Goal: Task Accomplishment & Management: Use online tool/utility

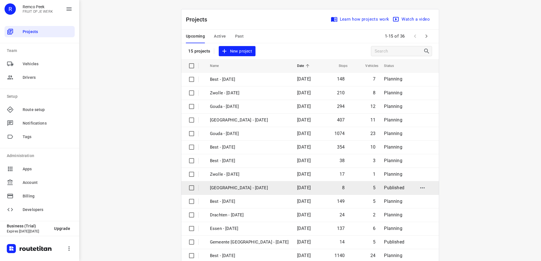
scroll to position [25, 0]
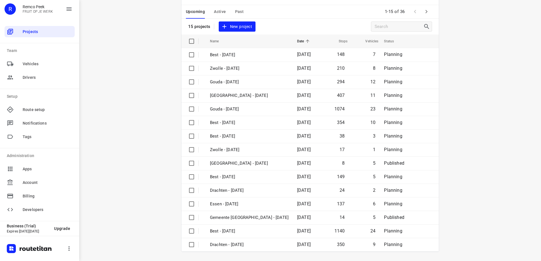
click at [423, 13] on icon "button" at bounding box center [426, 11] width 7 height 7
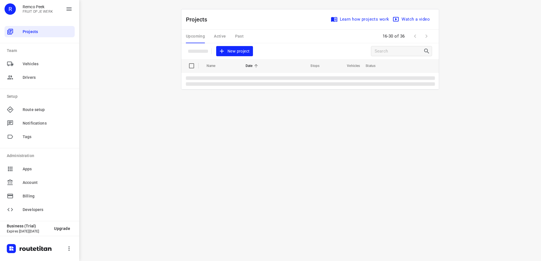
scroll to position [0, 0]
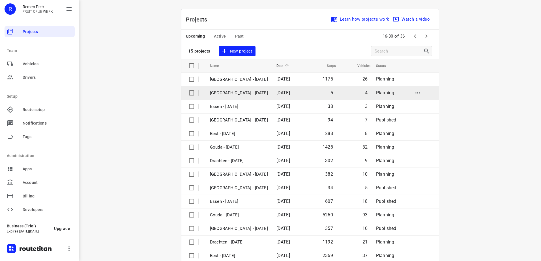
click at [248, 95] on p "Antwerpen - Tuesday" at bounding box center [239, 93] width 58 height 7
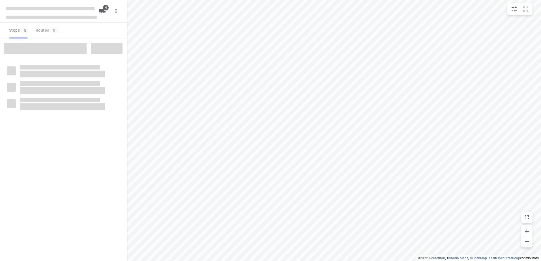
checkbox input "true"
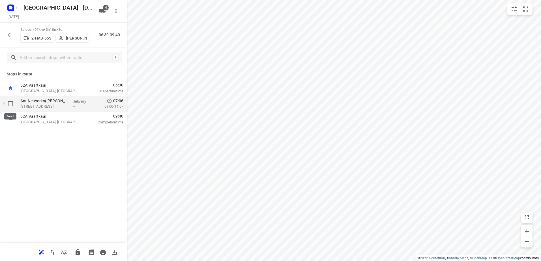
click at [8, 105] on input "checkbox" at bounding box center [10, 103] width 11 height 11
checkbox input "true"
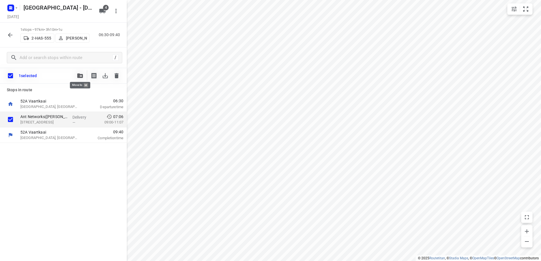
click at [82, 72] on button "button" at bounding box center [79, 75] width 11 height 11
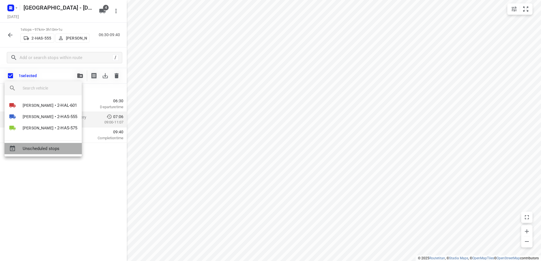
click at [61, 148] on span "Unscheduled stops" at bounding box center [50, 149] width 55 height 7
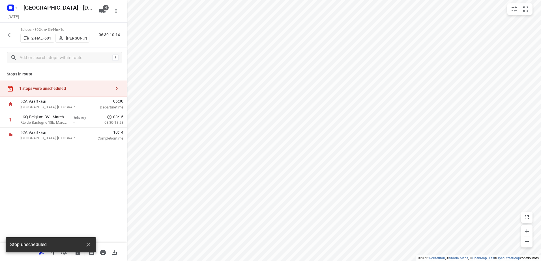
click at [78, 89] on div "1 stops were unscheduled" at bounding box center [65, 88] width 92 height 5
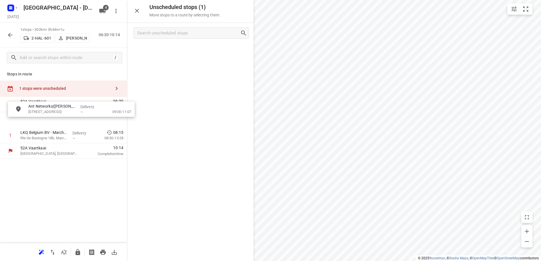
drag, startPoint x: 172, startPoint y: 54, endPoint x: 47, endPoint y: 114, distance: 138.0
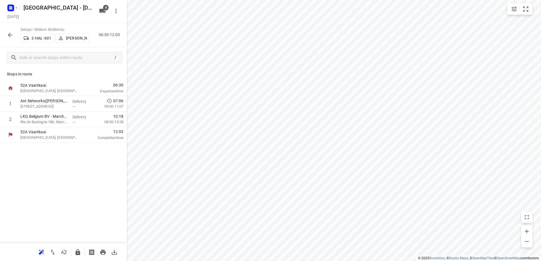
click at [7, 35] on icon "button" at bounding box center [10, 35] width 7 height 7
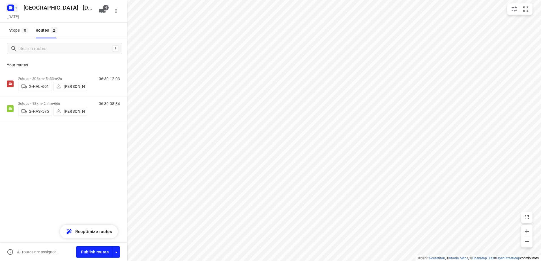
click at [17, 7] on icon "button" at bounding box center [16, 8] width 5 height 5
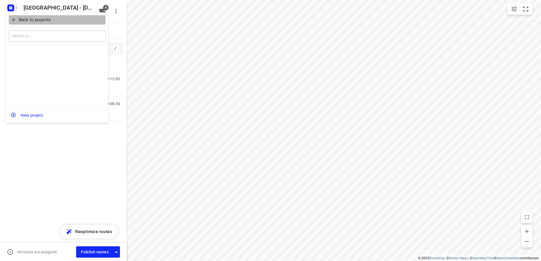
click at [22, 17] on p "Back to projects" at bounding box center [35, 20] width 32 height 7
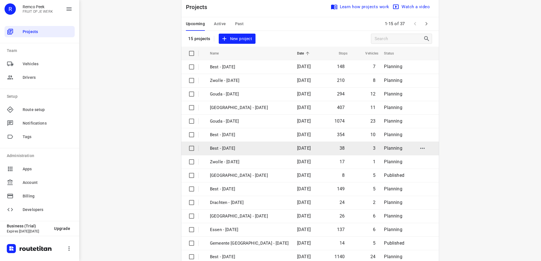
scroll to position [25, 0]
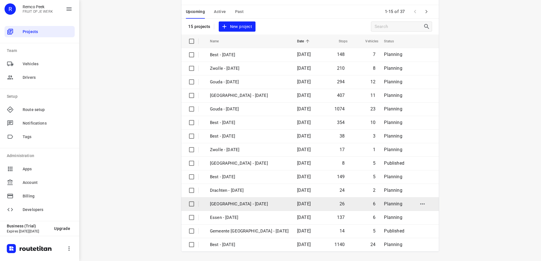
click at [256, 208] on td "[GEOGRAPHIC_DATA] - [DATE]" at bounding box center [248, 204] width 88 height 14
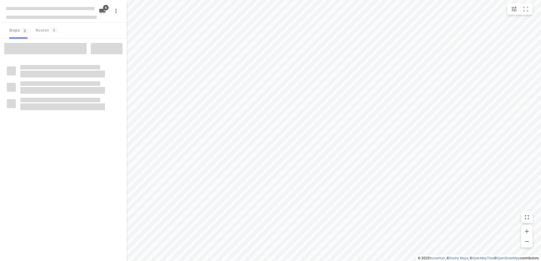
checkbox input "true"
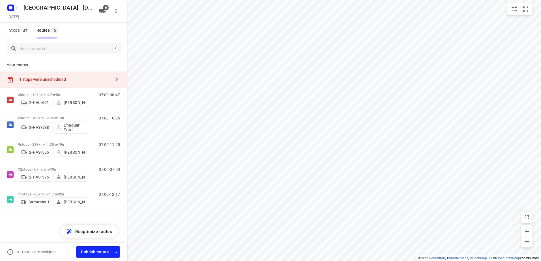
click at [59, 80] on div "1 stops were unscheduled" at bounding box center [65, 79] width 92 height 5
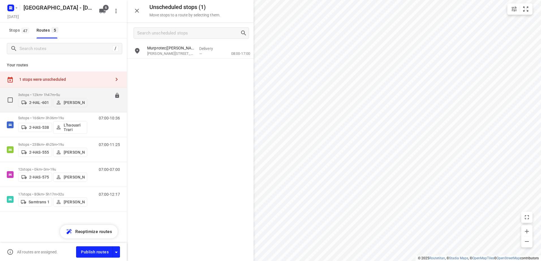
click at [40, 95] on p "3 stops • 12km • 1h47m • 5u" at bounding box center [52, 95] width 69 height 4
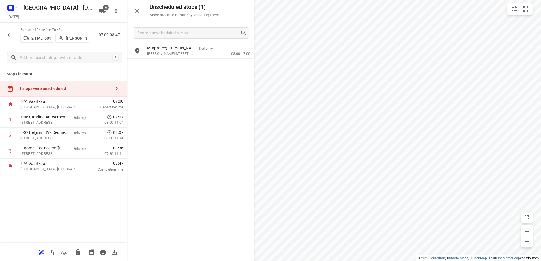
click at [77, 254] on icon "button" at bounding box center [77, 252] width 5 height 6
click at [11, 36] on icon "button" at bounding box center [10, 35] width 7 height 7
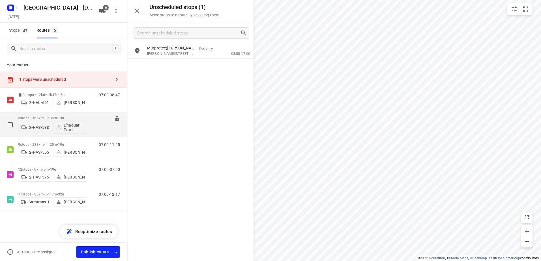
click at [46, 115] on div "5 stops • 166km • 3h36m • 19u 2-HAS-538 L'haouari Trari" at bounding box center [52, 124] width 69 height 23
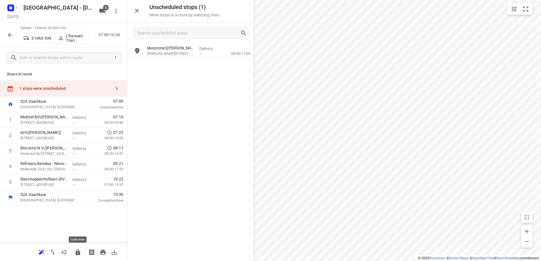
click at [75, 253] on icon "button" at bounding box center [77, 252] width 7 height 7
click at [10, 33] on icon "button" at bounding box center [10, 35] width 7 height 7
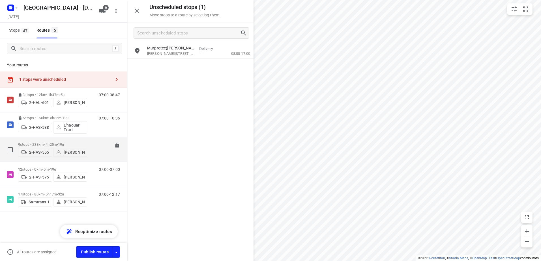
click at [42, 142] on p "9 stops • 238km • 4h25m • 19u" at bounding box center [52, 144] width 69 height 4
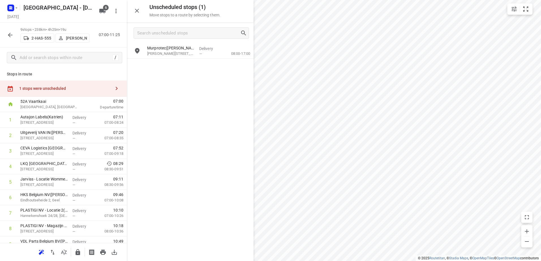
scroll to position [25, 0]
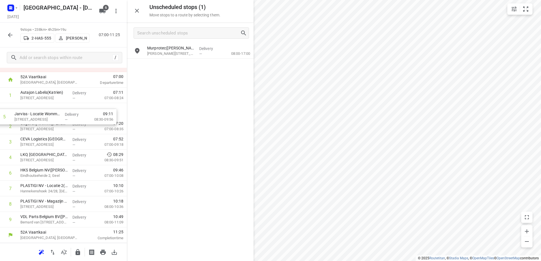
drag, startPoint x: 68, startPoint y: 159, endPoint x: 62, endPoint y: 118, distance: 40.6
click at [62, 118] on div "1 Autajon Labels(Katrien) Uilenbaan 100, Wommelgem Delivery — 07:11 07:00-08:24…" at bounding box center [63, 158] width 127 height 140
click at [81, 254] on button "button" at bounding box center [77, 252] width 11 height 11
click at [9, 35] on icon "button" at bounding box center [10, 35] width 5 height 5
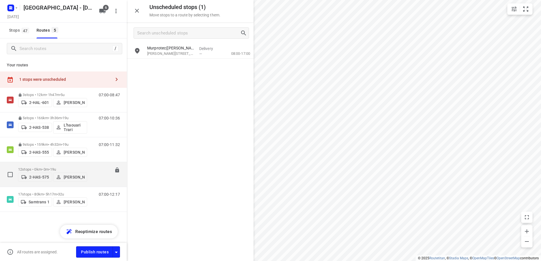
click at [44, 163] on div "12 stops • 0km • 0m • 19u 2-HAS-575 Bart Denbeir 07:00-07:00" at bounding box center [63, 174] width 127 height 25
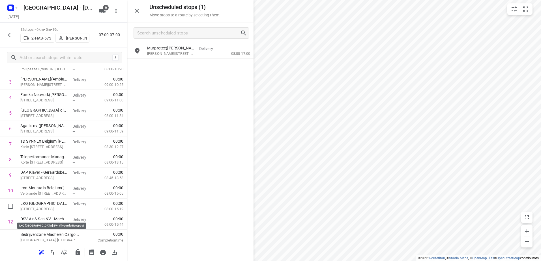
scroll to position [71, 0]
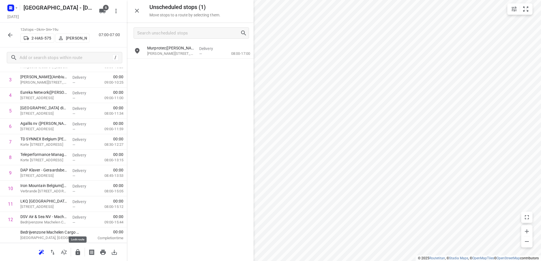
click at [76, 254] on icon "button" at bounding box center [77, 252] width 5 height 6
click at [10, 33] on icon "button" at bounding box center [10, 35] width 7 height 7
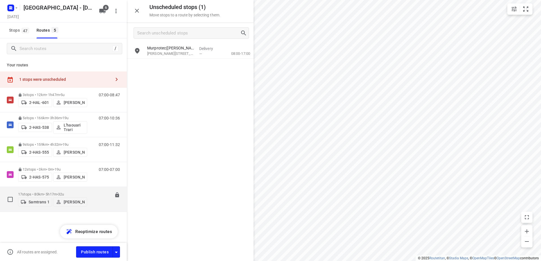
click at [40, 193] on p "17 stops • 80km • 5h17m • 32u" at bounding box center [52, 194] width 69 height 4
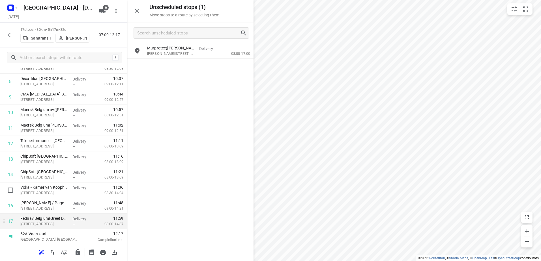
scroll to position [149, 0]
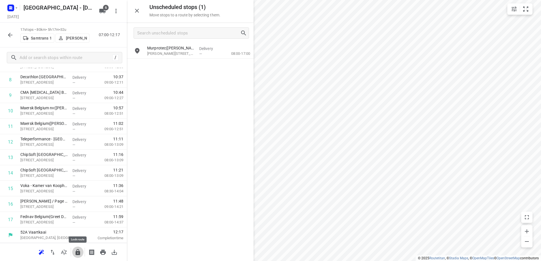
click at [77, 256] on button "button" at bounding box center [77, 252] width 11 height 11
click at [9, 34] on icon "button" at bounding box center [10, 35] width 7 height 7
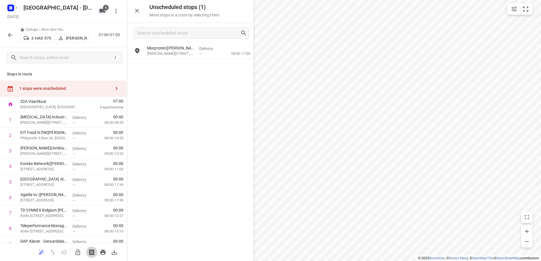
click at [92, 251] on icon "button" at bounding box center [91, 252] width 7 height 7
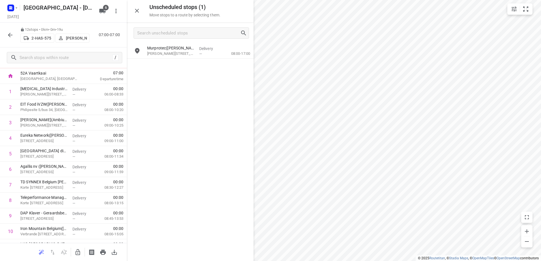
scroll to position [0, 0]
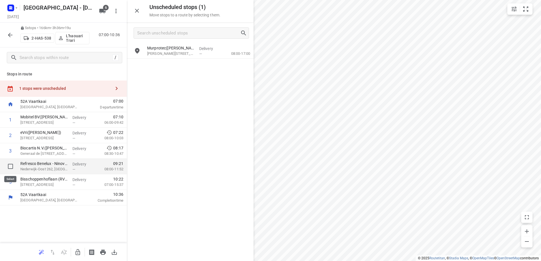
click at [9, 165] on input "checkbox" at bounding box center [10, 166] width 11 height 11
checkbox input "true"
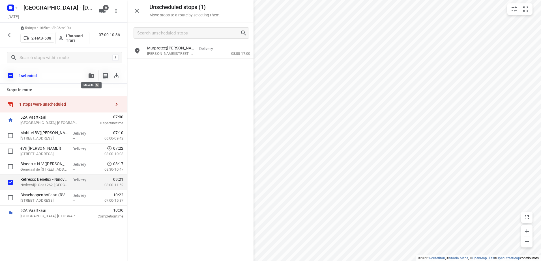
click at [90, 73] on button "button" at bounding box center [91, 75] width 11 height 11
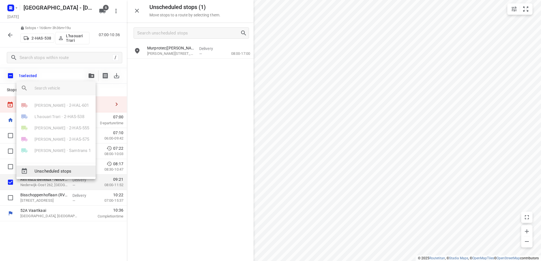
click at [59, 170] on span "Unscheduled stops" at bounding box center [62, 171] width 57 height 7
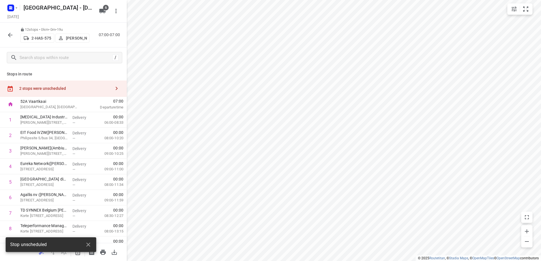
click at [79, 86] on div "2 stops were unscheduled" at bounding box center [65, 88] width 92 height 5
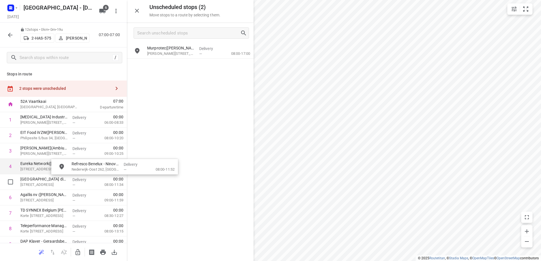
drag, startPoint x: 174, startPoint y: 57, endPoint x: 112, endPoint y: 164, distance: 123.4
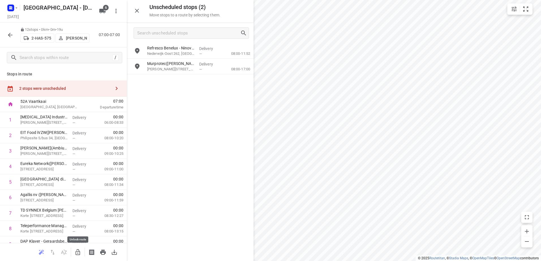
drag, startPoint x: 79, startPoint y: 253, endPoint x: 154, endPoint y: 126, distance: 148.3
click at [79, 251] on icon "button" at bounding box center [77, 252] width 7 height 7
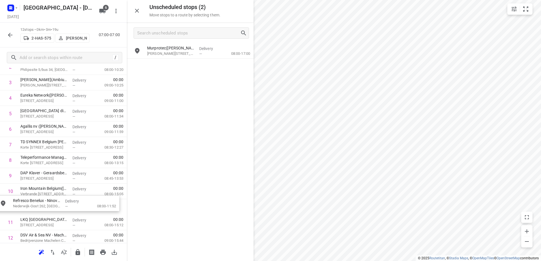
scroll to position [76, 0]
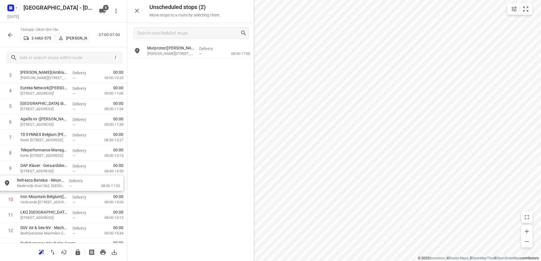
drag, startPoint x: 177, startPoint y: 52, endPoint x: 46, endPoint y: 186, distance: 187.5
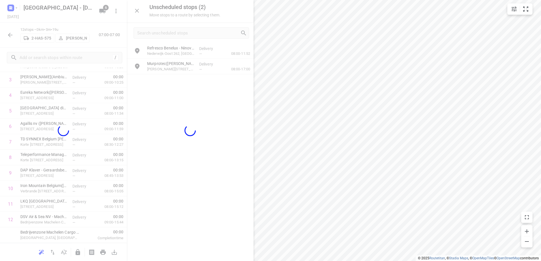
scroll to position [71, 0]
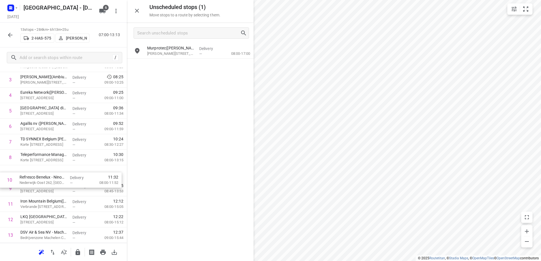
drag, startPoint x: 69, startPoint y: 187, endPoint x: 67, endPoint y: 176, distance: 11.2
click at [67, 176] on div "1 Proviron Industries(Ambius - België) Georges Gilliotstraat 60, Hemiksem Deliv…" at bounding box center [63, 142] width 127 height 202
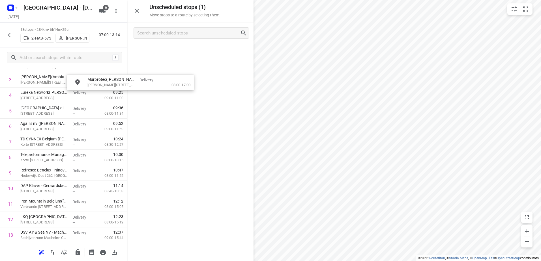
scroll to position [67, 0]
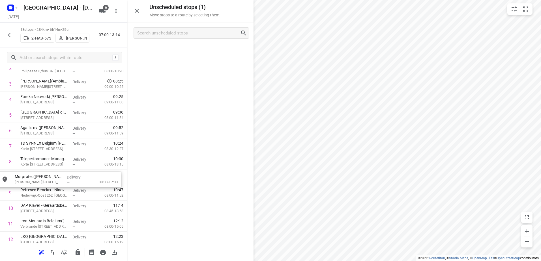
drag, startPoint x: 198, startPoint y: 48, endPoint x: 57, endPoint y: 181, distance: 193.4
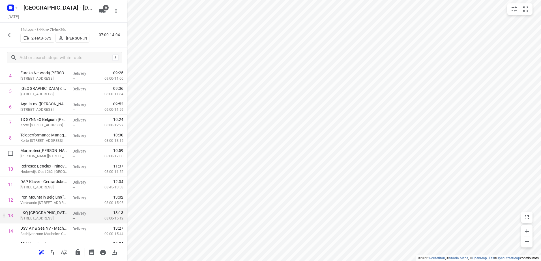
scroll to position [86, 0]
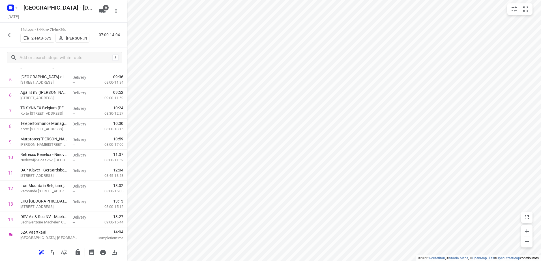
click at [76, 252] on icon "button" at bounding box center [77, 252] width 5 height 6
click at [14, 8] on rect "button" at bounding box center [10, 8] width 7 height 7
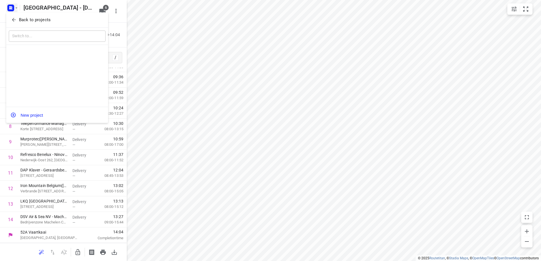
click at [16, 20] on icon "button" at bounding box center [14, 20] width 6 height 6
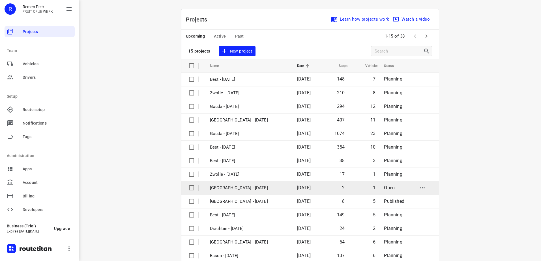
click at [223, 189] on p "[GEOGRAPHIC_DATA] - [DATE]" at bounding box center [249, 188] width 79 height 7
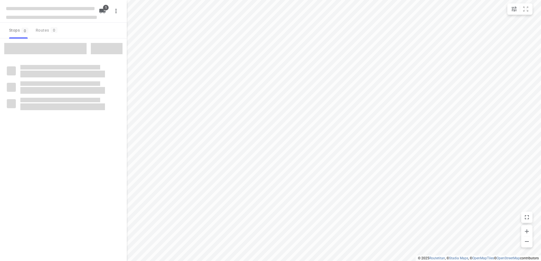
checkbox input "true"
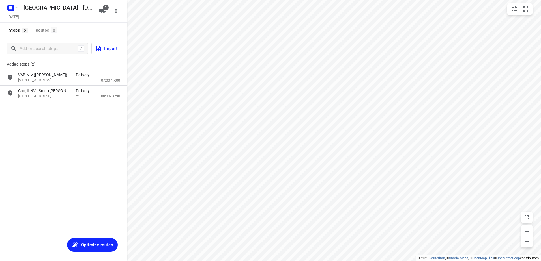
click at [90, 245] on span "Optimize routes" at bounding box center [97, 244] width 32 height 7
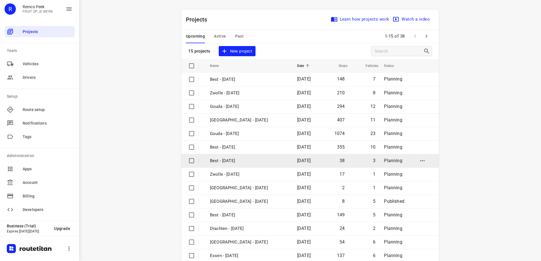
scroll to position [25, 0]
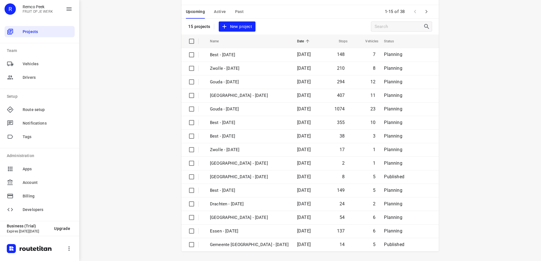
click at [425, 11] on icon "button" at bounding box center [426, 11] width 2 height 3
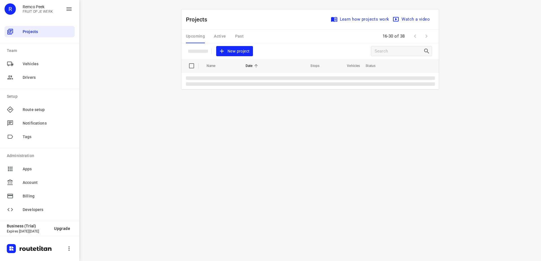
scroll to position [0, 0]
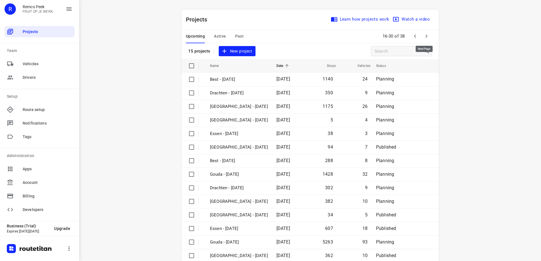
click at [427, 36] on icon "button" at bounding box center [426, 36] width 7 height 7
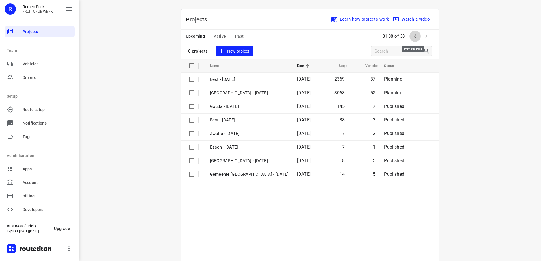
click at [413, 36] on icon "button" at bounding box center [414, 36] width 7 height 7
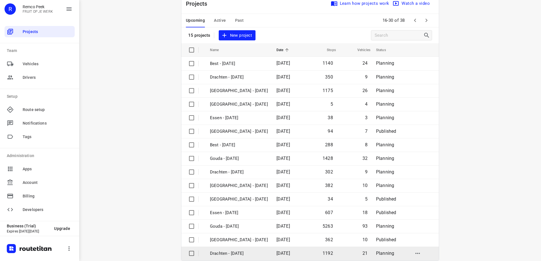
scroll to position [25, 0]
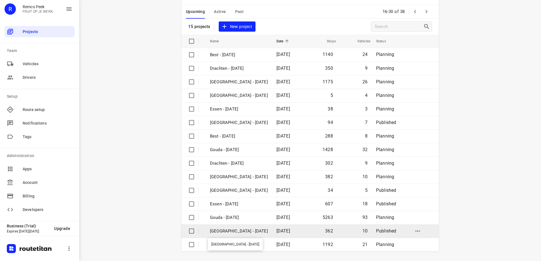
click at [267, 233] on p "[GEOGRAPHIC_DATA] - [DATE]" at bounding box center [239, 231] width 58 height 7
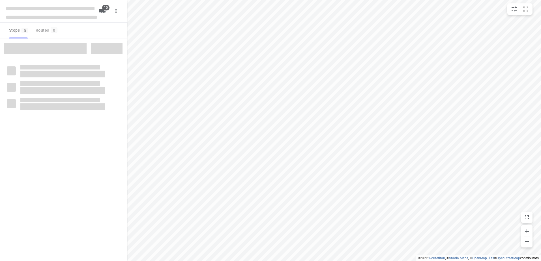
checkbox input "true"
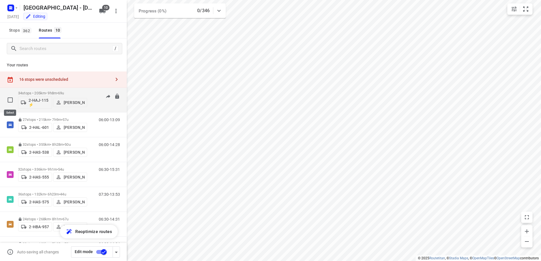
click at [8, 103] on input "checkbox" at bounding box center [10, 99] width 11 height 11
checkbox input "true"
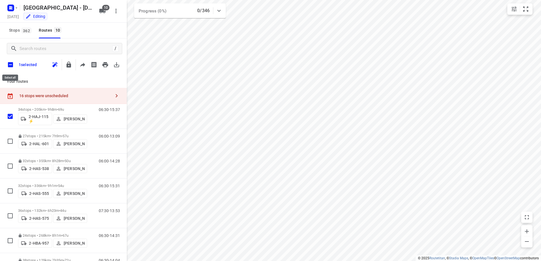
click at [11, 65] on input "checkbox" at bounding box center [11, 65] width 12 height 12
checkbox input "true"
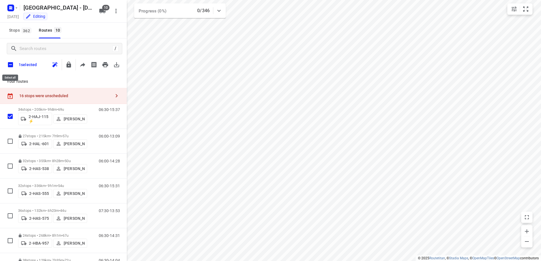
checkbox input "true"
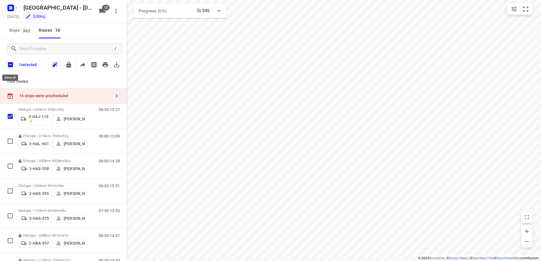
checkbox input "true"
click at [81, 63] on icon "button" at bounding box center [80, 64] width 7 height 7
click at [9, 63] on input "checkbox" at bounding box center [11, 65] width 12 height 12
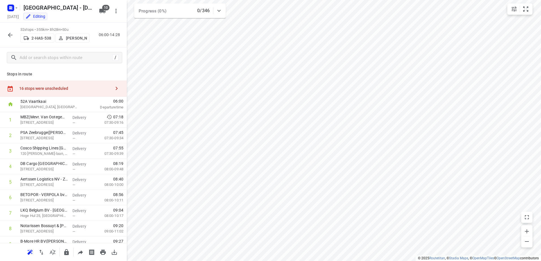
click at [78, 89] on div "16 stops were unscheduled" at bounding box center [65, 88] width 92 height 5
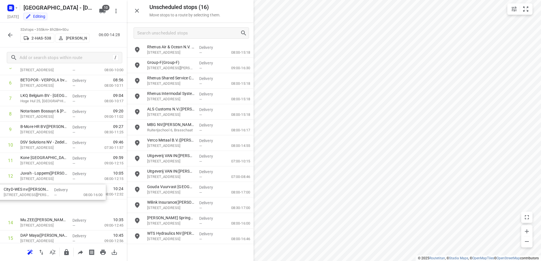
scroll to position [122, 0]
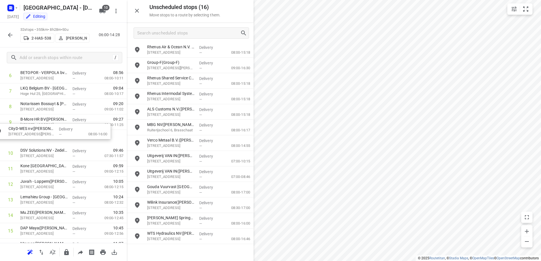
drag, startPoint x: 208, startPoint y: 237, endPoint x: 69, endPoint y: 122, distance: 180.2
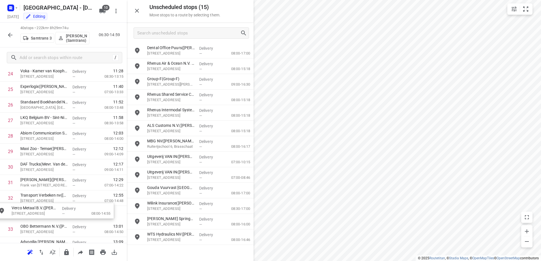
scroll to position [415, 0]
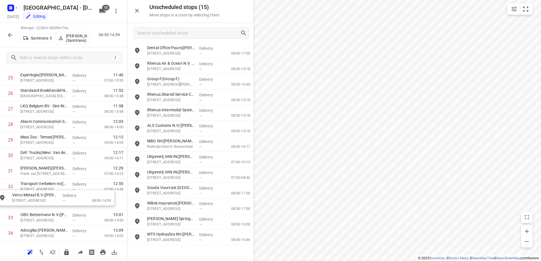
drag, startPoint x: 210, startPoint y: 157, endPoint x: 73, endPoint y: 196, distance: 141.9
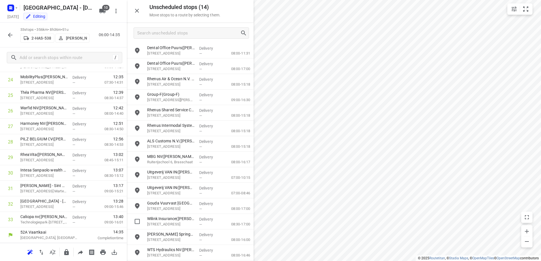
scroll to position [1, 0]
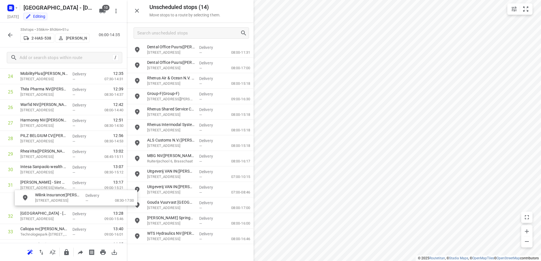
drag, startPoint x: 202, startPoint y: 225, endPoint x: 83, endPoint y: 200, distance: 122.3
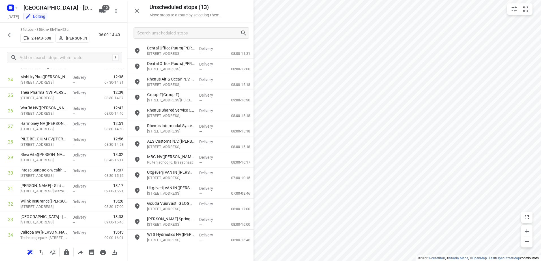
scroll to position [0, 0]
click at [136, 69] on input "grid" at bounding box center [136, 66] width 11 height 11
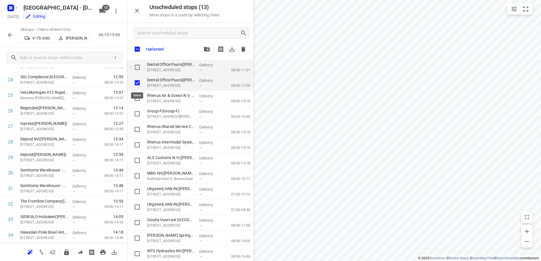
checkbox input "true"
click at [137, 67] on input "grid" at bounding box center [136, 67] width 11 height 11
checkbox input "true"
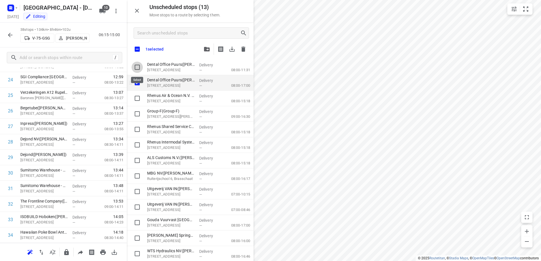
checkbox input "true"
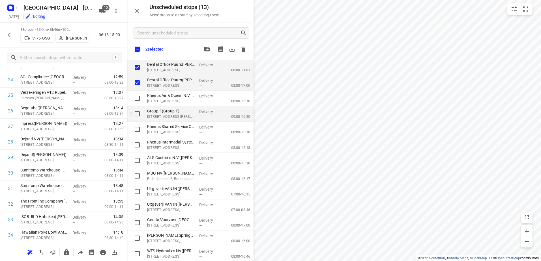
checkbox input "true"
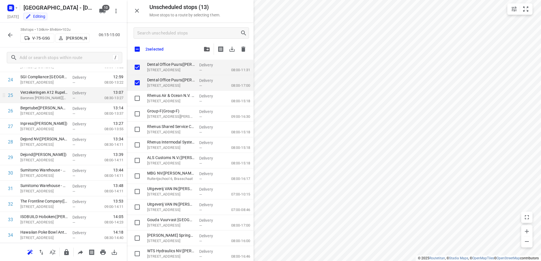
checkbox input "true"
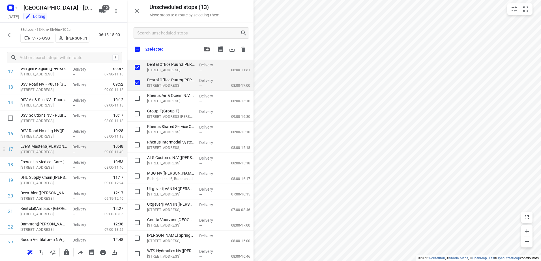
scroll to position [221, 0]
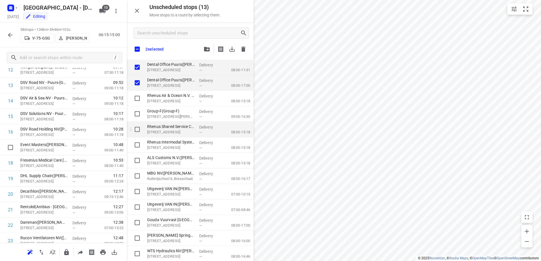
checkbox input "true"
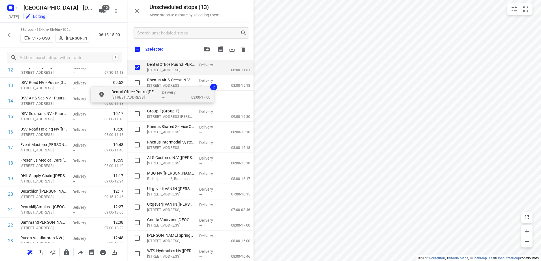
checkbox input "true"
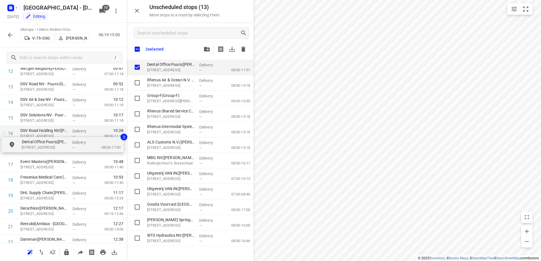
drag, startPoint x: 179, startPoint y: 79, endPoint x: 49, endPoint y: 141, distance: 143.3
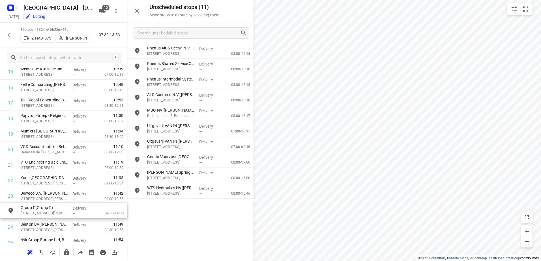
drag, startPoint x: 201, startPoint y: 67, endPoint x: 70, endPoint y: 213, distance: 196.8
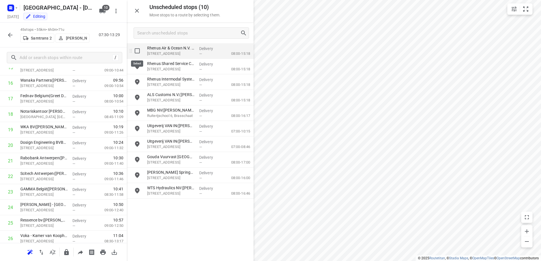
click at [135, 51] on input "grid" at bounding box center [136, 50] width 11 height 11
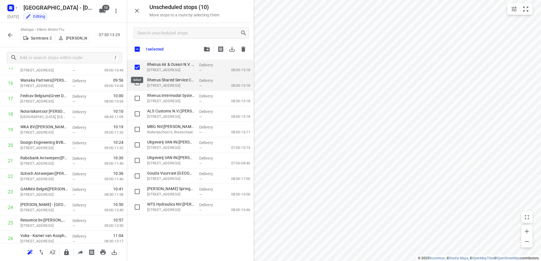
checkbox input "true"
click at [137, 85] on input "grid" at bounding box center [136, 82] width 11 height 11
checkbox input "true"
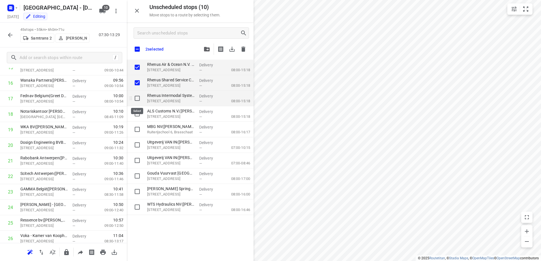
click at [137, 101] on input "grid" at bounding box center [136, 98] width 11 height 11
checkbox input "true"
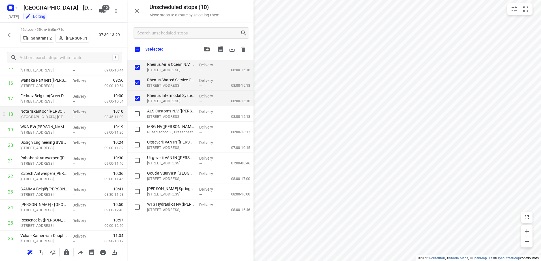
checkbox input "true"
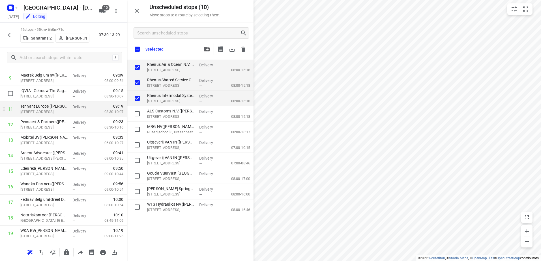
scroll to position [157, 0]
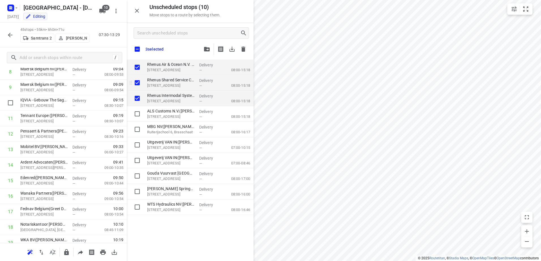
checkbox input "true"
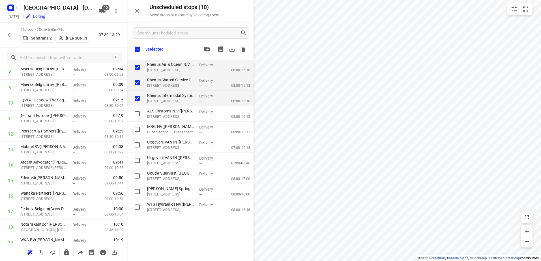
checkbox input "true"
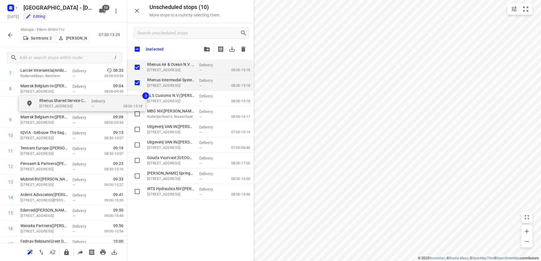
scroll to position [140, 0]
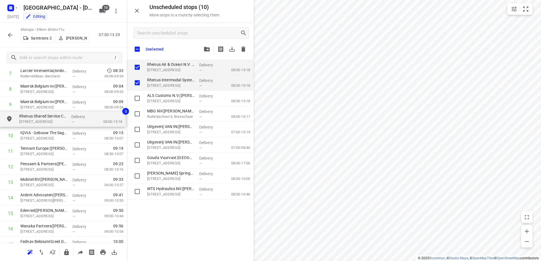
drag, startPoint x: 195, startPoint y: 87, endPoint x: 65, endPoint y: 123, distance: 135.1
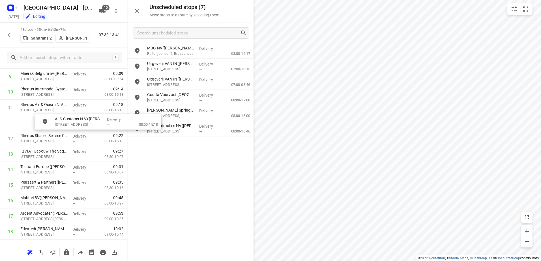
scroll to position [167, 0]
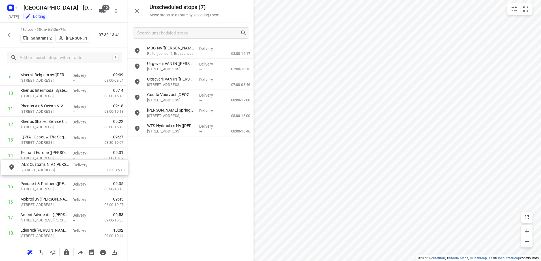
drag, startPoint x: 185, startPoint y: 51, endPoint x: 55, endPoint y: 170, distance: 176.5
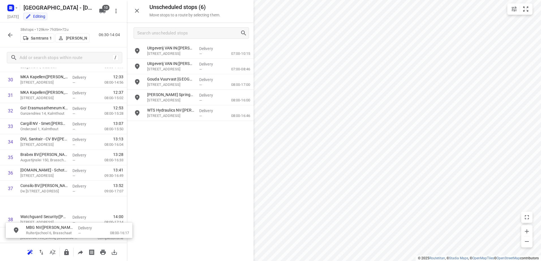
scroll to position [495, 0]
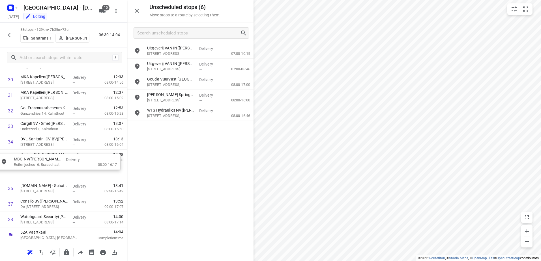
drag, startPoint x: 207, startPoint y: 46, endPoint x: 72, endPoint y: 153, distance: 172.1
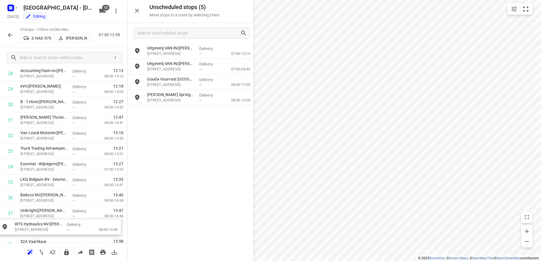
scroll to position [480, 0]
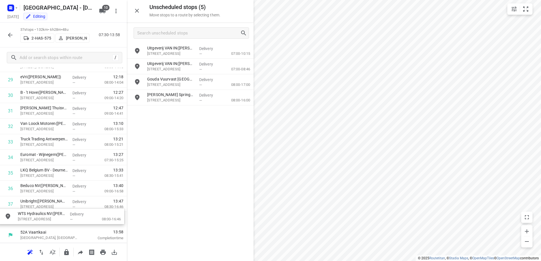
drag, startPoint x: 213, startPoint y: 112, endPoint x: 78, endPoint y: 219, distance: 172.6
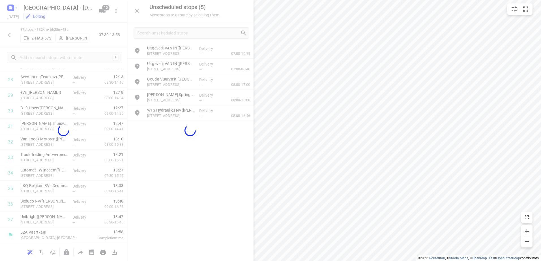
scroll to position [460, 0]
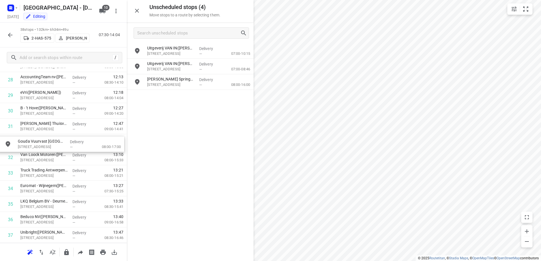
drag, startPoint x: 237, startPoint y: 76, endPoint x: 102, endPoint y: 137, distance: 147.6
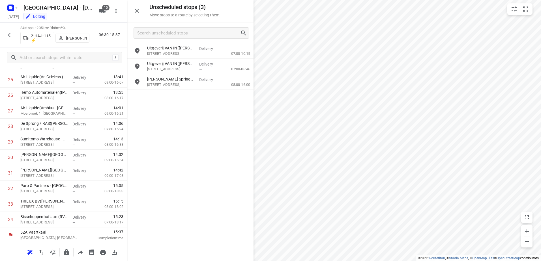
scroll to position [413, 0]
click at [136, 54] on input "grid" at bounding box center [136, 50] width 11 height 11
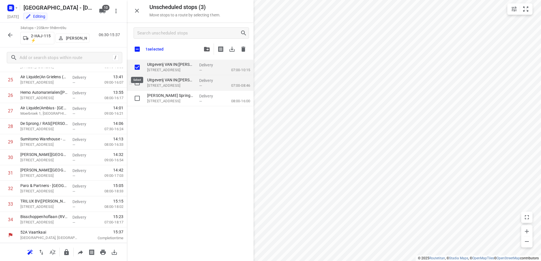
checkbox input "true"
click at [137, 85] on input "grid" at bounding box center [136, 82] width 11 height 11
checkbox input "true"
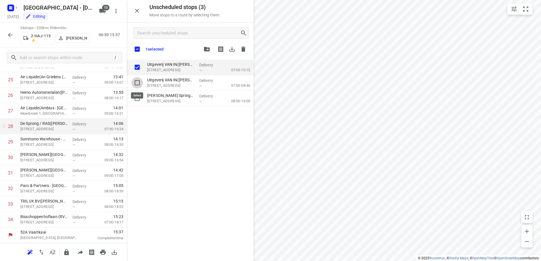
checkbox input "true"
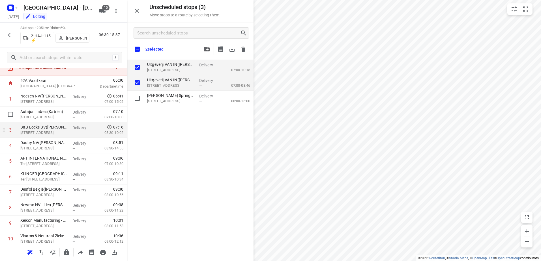
scroll to position [0, 0]
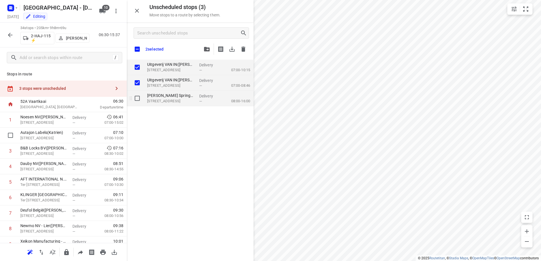
checkbox input "true"
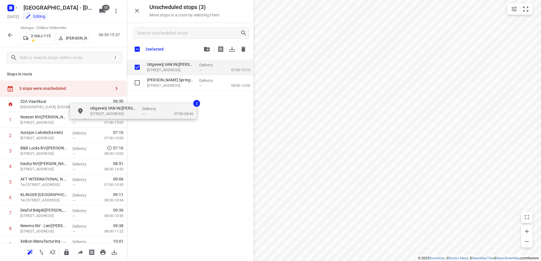
checkbox input "true"
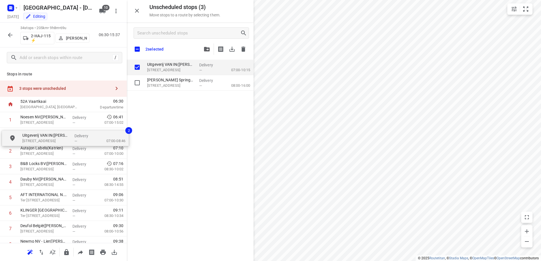
drag, startPoint x: 174, startPoint y: 82, endPoint x: 18, endPoint y: 141, distance: 167.2
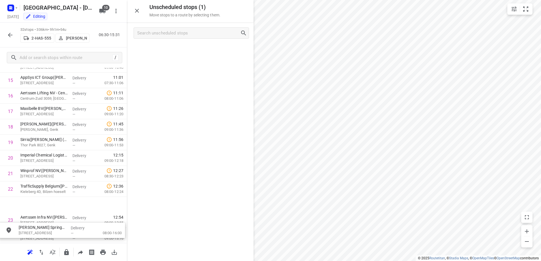
scroll to position [258, 0]
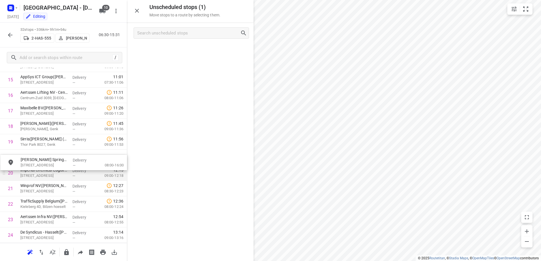
drag, startPoint x: 174, startPoint y: 55, endPoint x: 47, endPoint y: 168, distance: 170.0
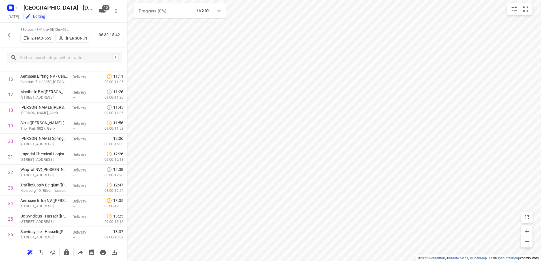
click at [6, 33] on button "button" at bounding box center [10, 34] width 11 height 11
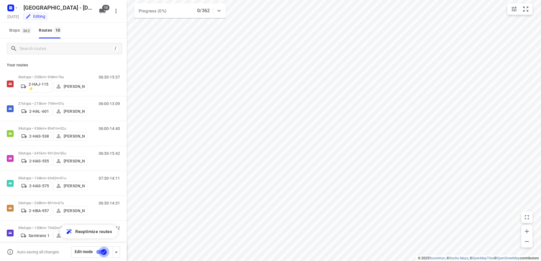
click at [99, 252] on input "checkbox" at bounding box center [104, 252] width 32 height 11
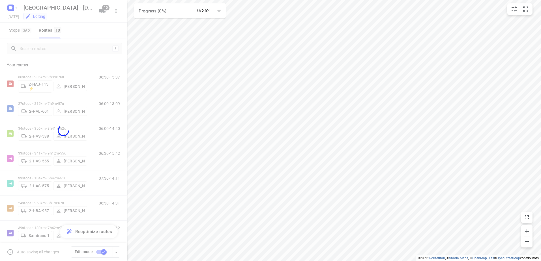
checkbox input "false"
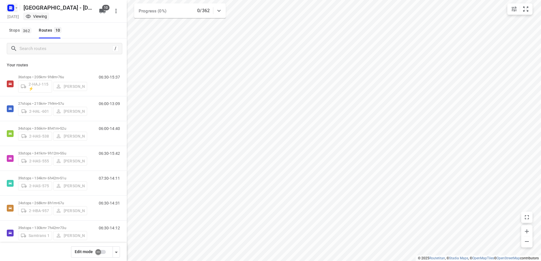
click at [9, 7] on rect "button" at bounding box center [10, 8] width 7 height 7
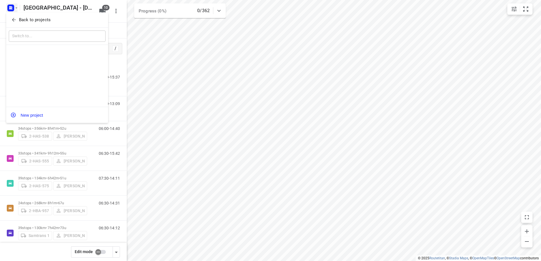
click at [14, 18] on icon "button" at bounding box center [14, 20] width 6 height 6
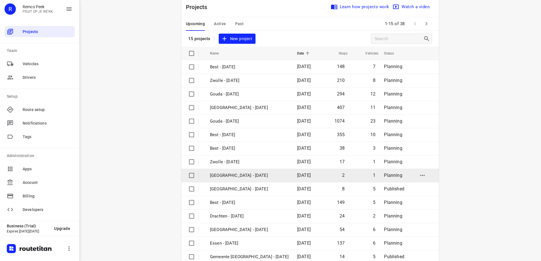
scroll to position [25, 0]
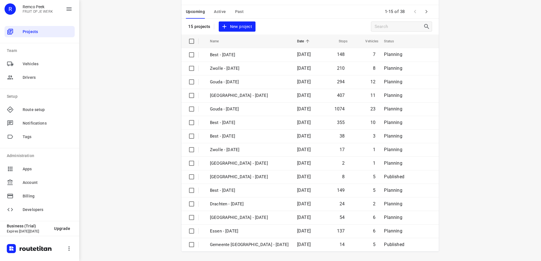
click at [425, 15] on button "button" at bounding box center [425, 11] width 11 height 11
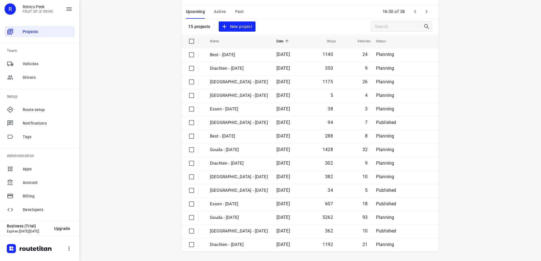
click at [444, 102] on div "i © 2025 Routetitan , © Stadia Maps , © OpenMapTiles © OpenStreetMap contributo…" at bounding box center [309, 130] width 461 height 261
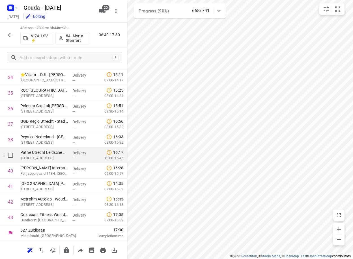
scroll to position [511, 0]
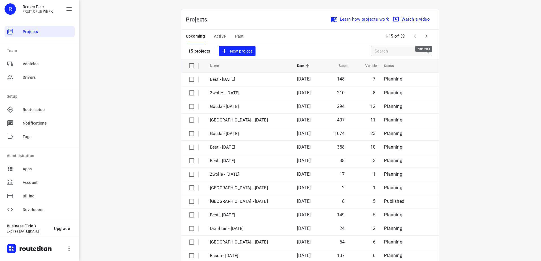
drag, startPoint x: 425, startPoint y: 36, endPoint x: 362, endPoint y: 136, distance: 118.4
click at [425, 36] on icon "button" at bounding box center [426, 36] width 7 height 7
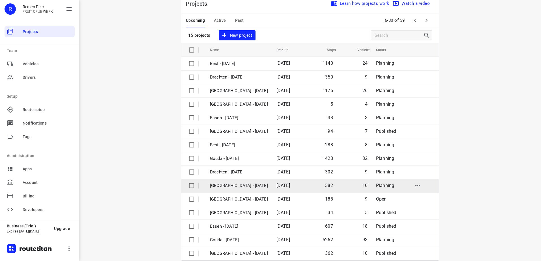
scroll to position [25, 0]
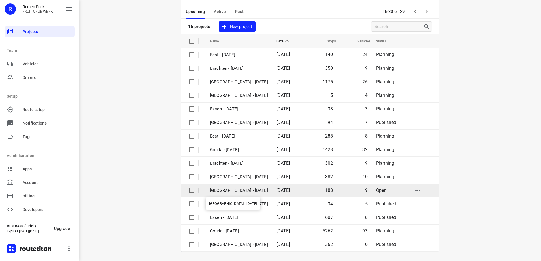
click at [234, 191] on p "[GEOGRAPHIC_DATA] - [DATE]" at bounding box center [239, 190] width 58 height 7
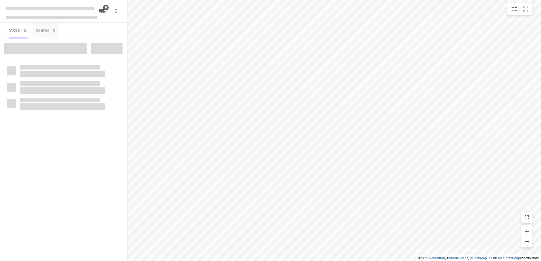
checkbox input "true"
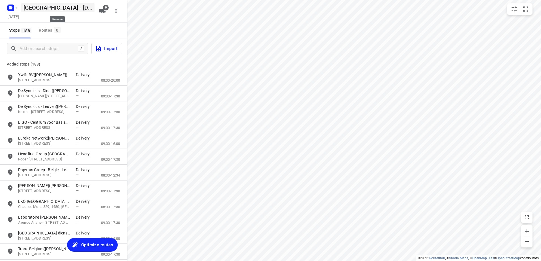
click at [47, 5] on h5 "[GEOGRAPHIC_DATA] - [DATE]" at bounding box center [57, 7] width 73 height 9
drag, startPoint x: 51, startPoint y: 10, endPoint x: -1, endPoint y: 11, distance: 52.3
click at [0, 11] on html "i © 2025 Routetitan , © Stadia Maps , © OpenMapTiles © OpenStreetMap contributo…" at bounding box center [270, 130] width 541 height 261
type input "Ambius - Monday"
click at [98, 242] on span "Optimize routes" at bounding box center [97, 244] width 32 height 7
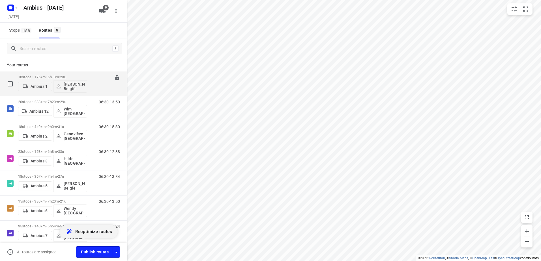
click at [66, 79] on span "23u" at bounding box center [63, 77] width 6 height 4
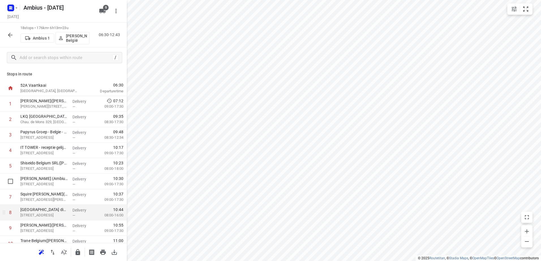
scroll to position [28, 0]
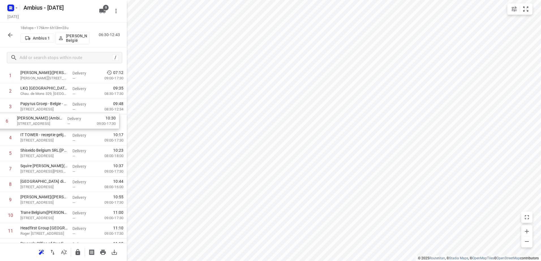
drag, startPoint x: 68, startPoint y: 159, endPoint x: 65, endPoint y: 124, distance: 35.7
click at [65, 124] on div "1 Kone Osseghem(Francois Volckaerts (Kone)) Mahatma Gandhilaan 10, Brussel Deli…" at bounding box center [63, 208] width 127 height 280
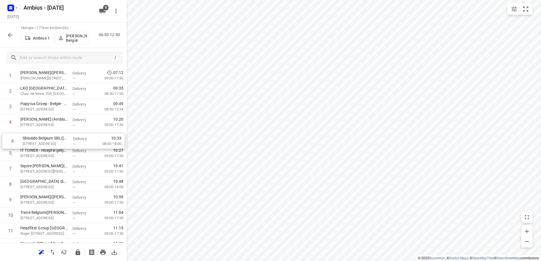
drag, startPoint x: 47, startPoint y: 154, endPoint x: 50, endPoint y: 137, distance: 16.6
click at [50, 137] on div "1 Kone Osseghem(Francois Volckaerts (Kone)) Mahatma Gandhilaan 10, Brussel Deli…" at bounding box center [63, 208] width 127 height 280
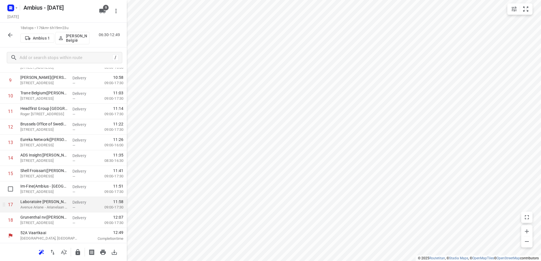
scroll to position [148, 0]
click at [81, 252] on icon "button" at bounding box center [77, 252] width 7 height 7
click at [9, 35] on icon "button" at bounding box center [10, 35] width 5 height 5
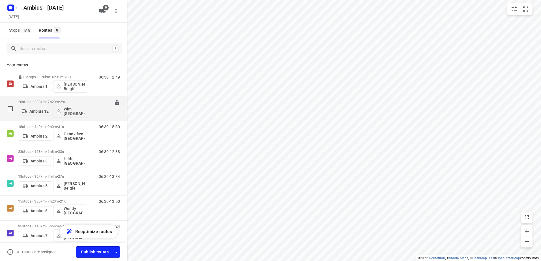
click at [33, 103] on p "20 stops • 238km • 7h20m • 29u" at bounding box center [52, 102] width 69 height 4
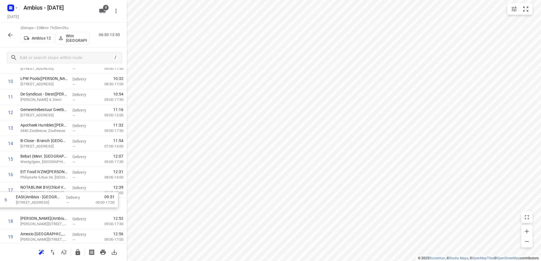
scroll to position [147, 0]
drag, startPoint x: 79, startPoint y: 128, endPoint x: 74, endPoint y: 204, distance: 76.2
click at [74, 204] on div "1 Stanley Black & Decker(Nathalie Van Praag (Stanley)) Industrieweg 16/2, Boort…" at bounding box center [63, 104] width 127 height 311
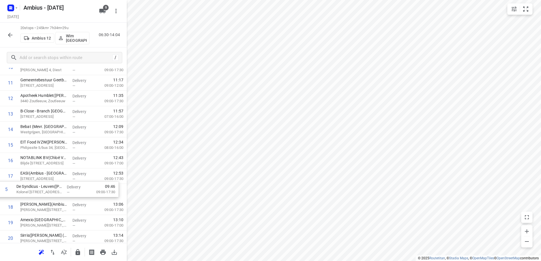
drag, startPoint x: 80, startPoint y: 99, endPoint x: 76, endPoint y: 189, distance: 90.8
click at [76, 189] on div "1 Stanley Black & Decker(Nathalie Van Praag (Stanley)) Industrieweg 16/2, Boort…" at bounding box center [63, 90] width 127 height 311
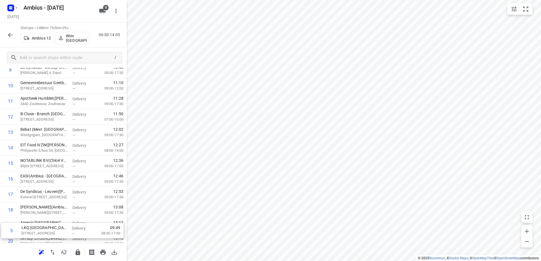
scroll to position [180, 0]
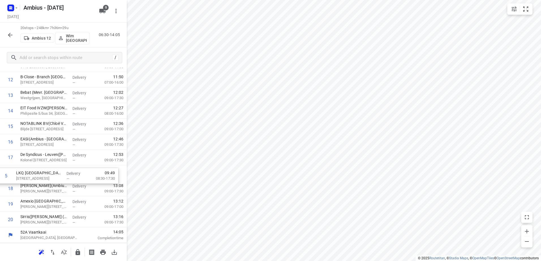
drag, startPoint x: 68, startPoint y: 136, endPoint x: 65, endPoint y: 175, distance: 38.6
click at [65, 175] on div "1 Stanley Black & Decker(Nathalie Van Praag (Stanley)) Industrieweg 16/2, Boort…" at bounding box center [63, 72] width 127 height 311
click at [78, 252] on icon "button" at bounding box center [77, 252] width 7 height 7
click at [11, 34] on icon "button" at bounding box center [10, 35] width 7 height 7
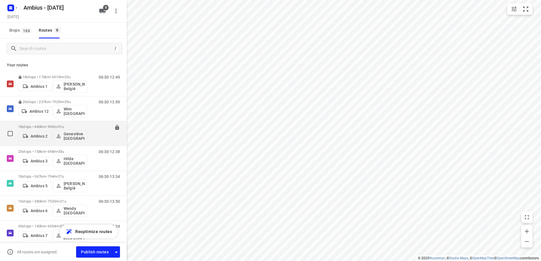
click at [46, 127] on p "18 stops • 440km • 9h0m • 31u" at bounding box center [52, 127] width 69 height 4
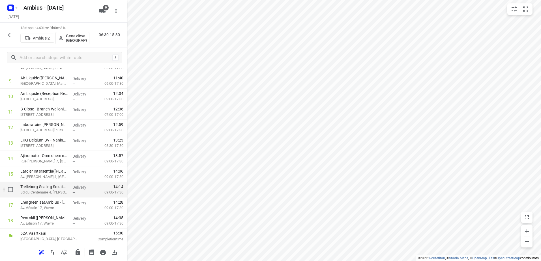
scroll to position [148, 0]
click at [79, 255] on icon "button" at bounding box center [77, 252] width 5 height 6
click at [10, 32] on icon "button" at bounding box center [10, 35] width 7 height 7
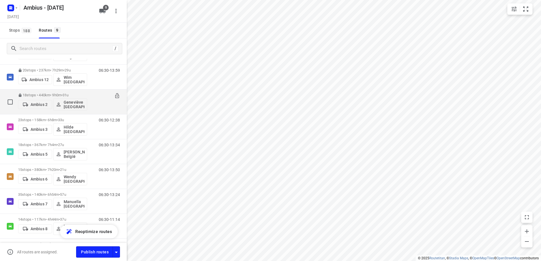
scroll to position [18, 0]
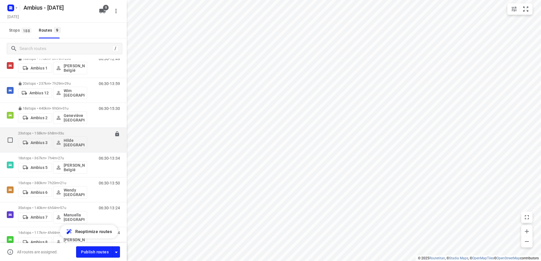
click at [47, 133] on p "23 stops • 158km • 6h8m • 33u" at bounding box center [52, 133] width 69 height 4
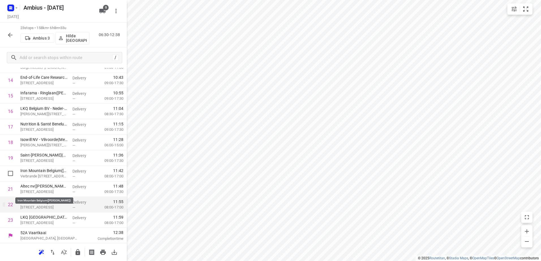
scroll to position [226, 0]
click at [77, 251] on icon "button" at bounding box center [77, 252] width 7 height 7
click at [8, 39] on button "button" at bounding box center [10, 34] width 11 height 11
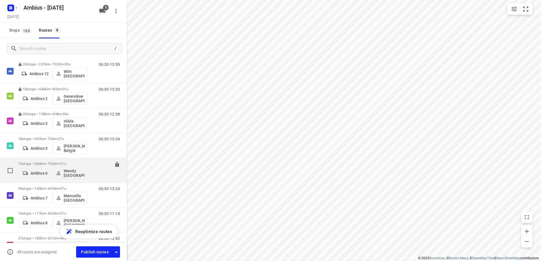
scroll to position [75, 0]
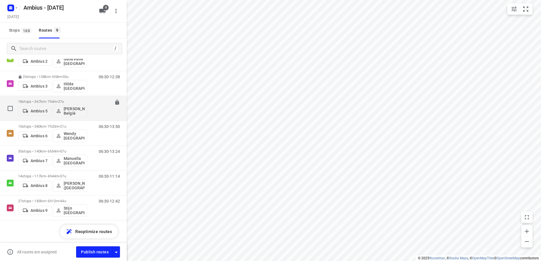
click at [41, 103] on p "18 stops • 367km • 7h4m • 27u" at bounding box center [52, 102] width 69 height 4
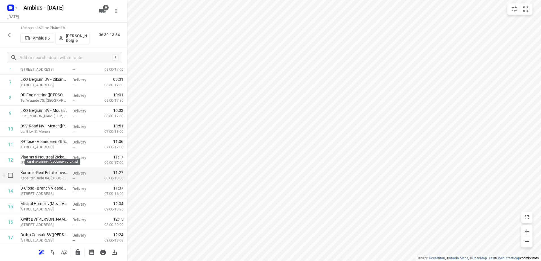
scroll to position [141, 0]
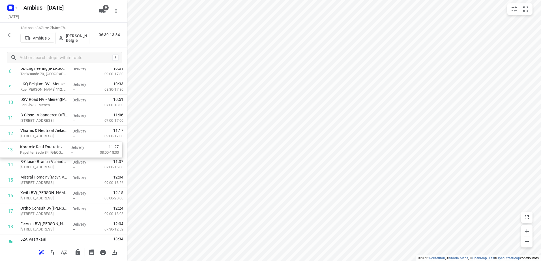
click at [40, 156] on div "1 Euromat - Tielt(Sandra De Witte) Szamotulystraat 16, Tielt Delivery — 07:44 0…" at bounding box center [63, 95] width 127 height 280
click at [12, 88] on input "checkbox" at bounding box center [10, 86] width 11 height 11
checkbox input "true"
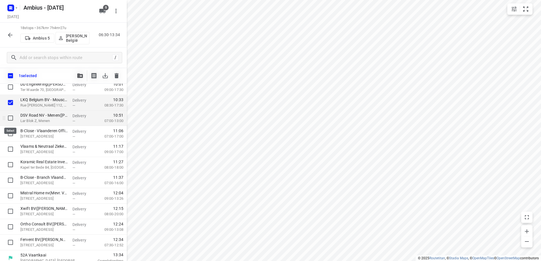
click at [10, 122] on input "checkbox" at bounding box center [10, 118] width 11 height 11
checkbox input "true"
click at [9, 130] on input "checkbox" at bounding box center [10, 133] width 11 height 11
checkbox input "true"
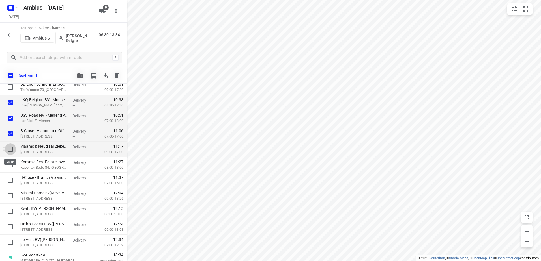
click at [9, 150] on input "checkbox" at bounding box center [10, 149] width 11 height 11
checkbox input "true"
click at [12, 167] on input "checkbox" at bounding box center [10, 164] width 11 height 11
checkbox input "true"
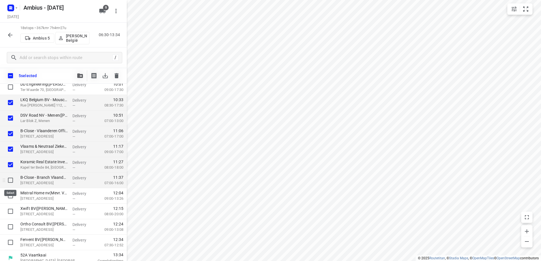
click at [11, 178] on input "checkbox" at bounding box center [10, 180] width 11 height 11
checkbox input "true"
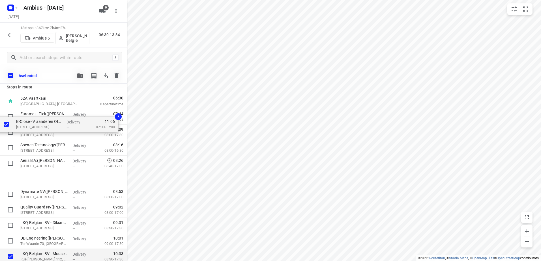
scroll to position [0, 0]
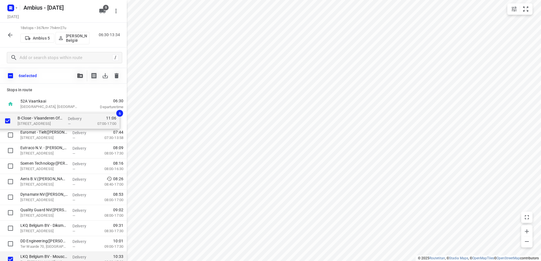
drag, startPoint x: 62, startPoint y: 124, endPoint x: 59, endPoint y: 117, distance: 7.4
click at [59, 117] on div "Euromat - Tielt(Sandra De Witte) Szamotulystraat 16, Tielt Delivery — 07:44 07:…" at bounding box center [63, 252] width 127 height 280
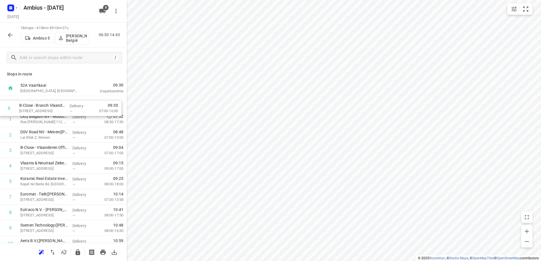
drag, startPoint x: 65, startPoint y: 176, endPoint x: 64, endPoint y: 99, distance: 77.8
click at [64, 99] on div "1 LKQ Belgium BV - Mouscron(Davey Papegaey) Rue Jules Vantieghem 112, Mouscron …" at bounding box center [63, 236] width 127 height 280
drag, startPoint x: 64, startPoint y: 178, endPoint x: 74, endPoint y: 106, distance: 72.8
click at [74, 106] on div "1 B-Close - Branch Vlaanderen(Ticha Van Hauwaert) Blokkestraat 10, Harelbeke De…" at bounding box center [63, 236] width 127 height 280
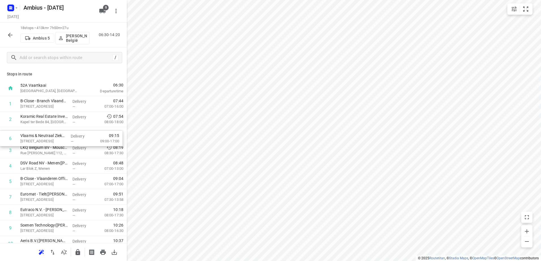
drag, startPoint x: 70, startPoint y: 185, endPoint x: 69, endPoint y: 133, distance: 51.5
click at [69, 134] on div "1 B-Close - Branch Vlaanderen(Ticha Van Hauwaert) Blokkestraat 10, Harelbeke De…" at bounding box center [63, 236] width 127 height 280
drag, startPoint x: 71, startPoint y: 184, endPoint x: 68, endPoint y: 149, distance: 35.5
click at [68, 149] on div "1 B-Close - Branch Vlaanderen(Ticha Van Hauwaert) Blokkestraat 10, Harelbeke De…" at bounding box center [63, 236] width 127 height 280
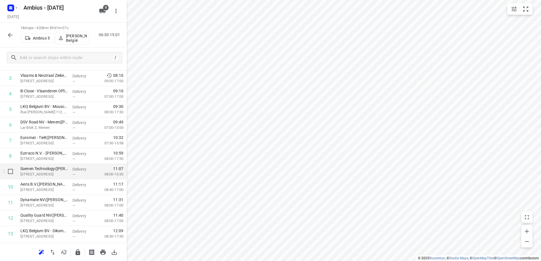
scroll to position [85, 0]
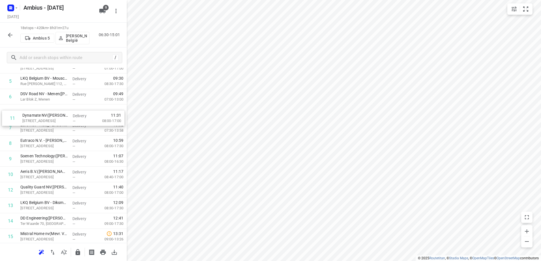
drag, startPoint x: 70, startPoint y: 178, endPoint x: 72, endPoint y: 114, distance: 63.9
click at [72, 115] on div "1 B-Close - Branch Vlaanderen(Ticha Van Hauwaert) Blokkestraat 10, Harelbeke De…" at bounding box center [63, 151] width 127 height 280
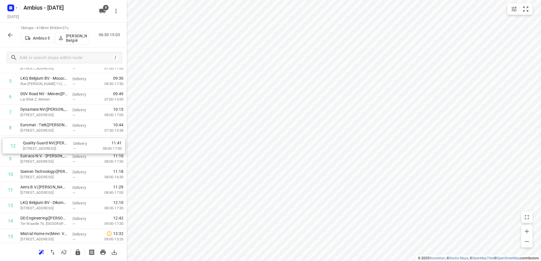
drag, startPoint x: 72, startPoint y: 190, endPoint x: 72, endPoint y: 124, distance: 65.3
click at [72, 124] on div "1 B-Close - Branch Vlaanderen(Ticha Van Hauwaert) Blokkestraat 10, Harelbeke De…" at bounding box center [63, 151] width 127 height 280
drag, startPoint x: 75, startPoint y: 176, endPoint x: 73, endPoint y: 152, distance: 23.8
click at [73, 152] on div "1 B-Close - Branch Vlaanderen(Ticha Van Hauwaert) Blokkestraat 10, Harelbeke De…" at bounding box center [63, 151] width 127 height 280
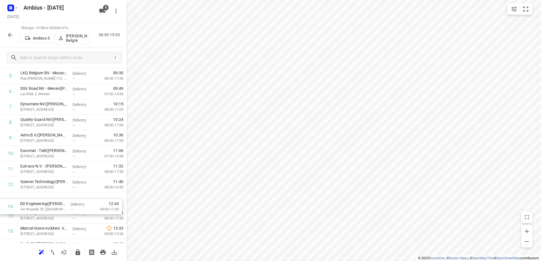
drag, startPoint x: 72, startPoint y: 223, endPoint x: 71, endPoint y: 202, distance: 20.4
click at [71, 203] on div "1 B-Close - Branch Vlaanderen(Ticha Van Hauwaert) Blokkestraat 10, Harelbeke De…" at bounding box center [63, 146] width 127 height 280
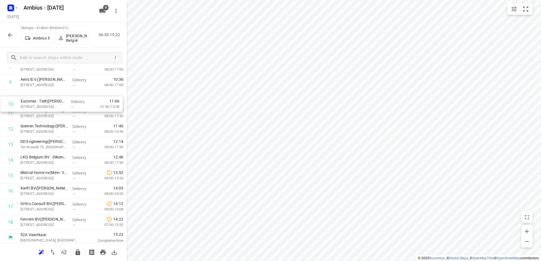
scroll to position [144, 0]
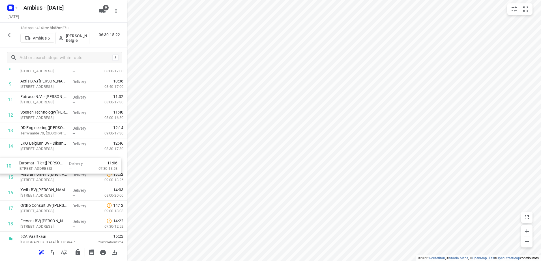
drag, startPoint x: 84, startPoint y: 98, endPoint x: 79, endPoint y: 166, distance: 67.4
click at [80, 166] on div "1 B-Close - Branch Vlaanderen(Ticha Van Hauwaert) Blokkestraat 10, Harelbeke De…" at bounding box center [63, 92] width 127 height 280
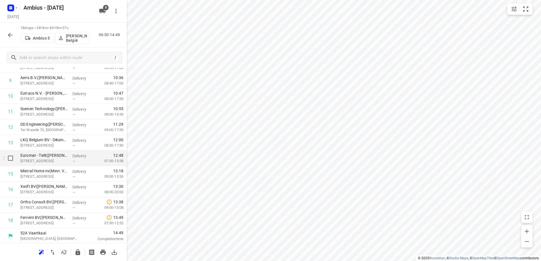
scroll to position [148, 0]
click at [75, 255] on icon "button" at bounding box center [77, 252] width 7 height 7
click at [12, 28] on div "18 stops • 381km • 8h19m • 27u Ambius 5 Andy België 06:30-14:49" at bounding box center [63, 35] width 127 height 25
click at [11, 31] on button "button" at bounding box center [10, 34] width 11 height 11
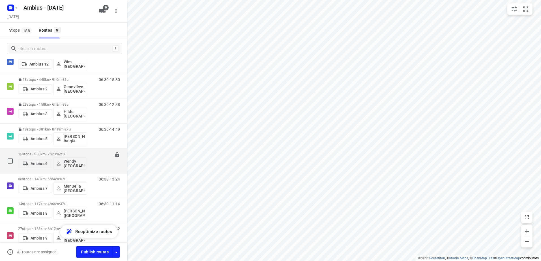
scroll to position [75, 0]
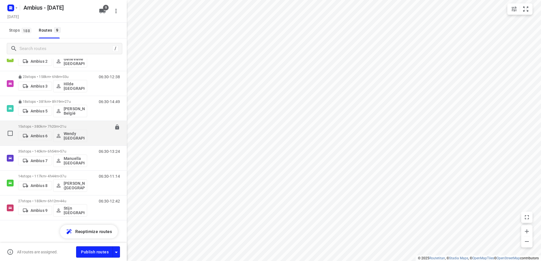
click at [50, 124] on div "15 stops • 380km • 7h20m • 21u Ambius 6 Wendy België" at bounding box center [52, 133] width 69 height 23
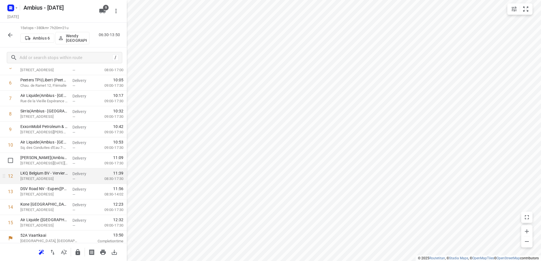
scroll to position [102, 0]
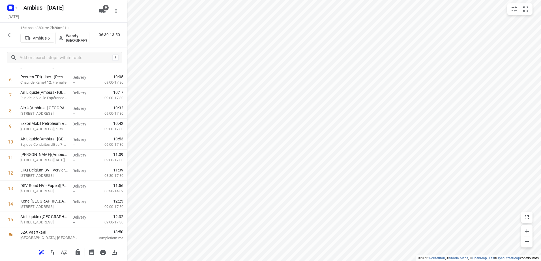
click at [78, 258] on button "button" at bounding box center [77, 252] width 11 height 11
click at [15, 34] on button "button" at bounding box center [10, 34] width 11 height 11
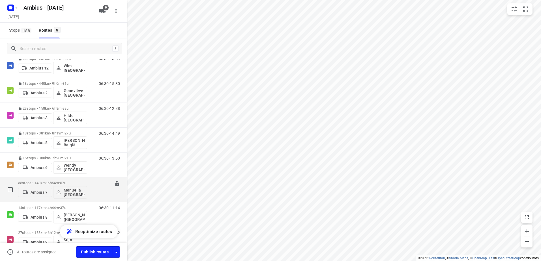
scroll to position [75, 0]
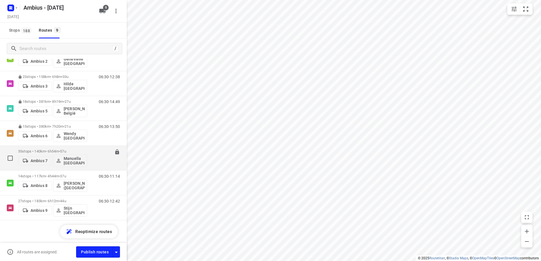
click at [50, 148] on div "35 stops • 140km • 6h54m • 57u Ambius 7 Manuella België" at bounding box center [52, 157] width 69 height 23
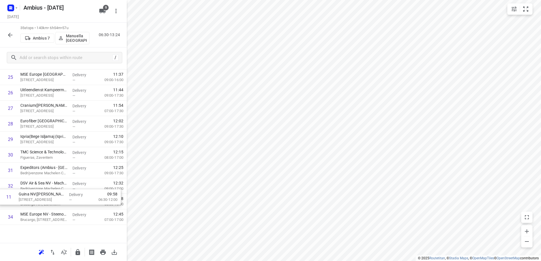
scroll to position [413, 0]
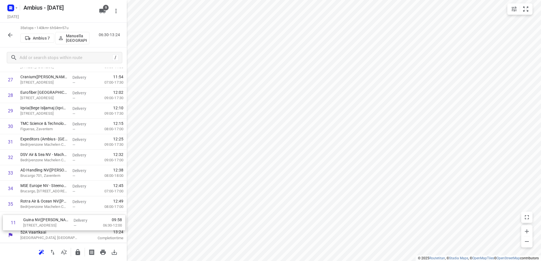
drag, startPoint x: 49, startPoint y: 115, endPoint x: 52, endPoint y: 222, distance: 107.2
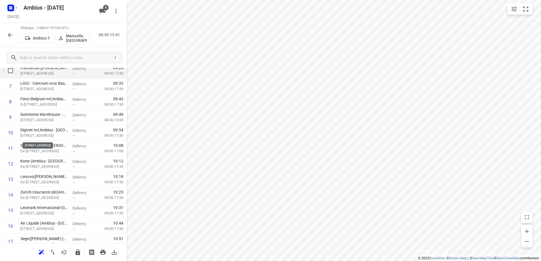
scroll to position [45, 0]
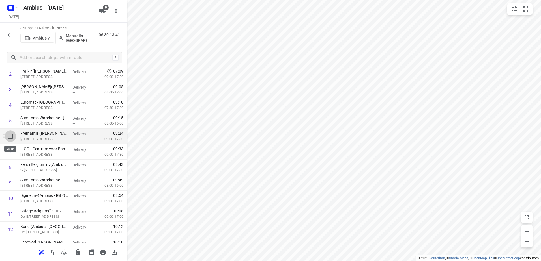
click at [9, 134] on input "checkbox" at bounding box center [10, 136] width 11 height 11
checkbox input "true"
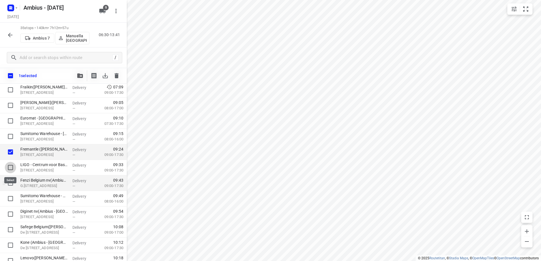
drag, startPoint x: 7, startPoint y: 163, endPoint x: 10, endPoint y: 176, distance: 13.2
click at [7, 164] on input "checkbox" at bounding box center [10, 167] width 11 height 11
checkbox input "true"
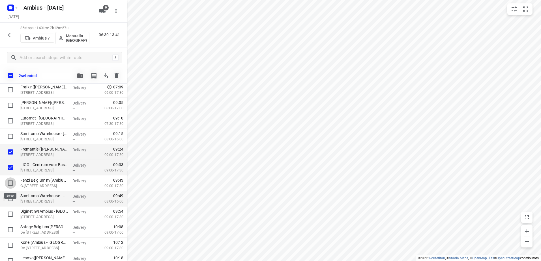
drag, startPoint x: 10, startPoint y: 183, endPoint x: 9, endPoint y: 192, distance: 9.4
click at [10, 183] on input "checkbox" at bounding box center [10, 183] width 11 height 11
checkbox input "true"
click at [8, 197] on input "checkbox" at bounding box center [10, 198] width 11 height 11
checkbox input "true"
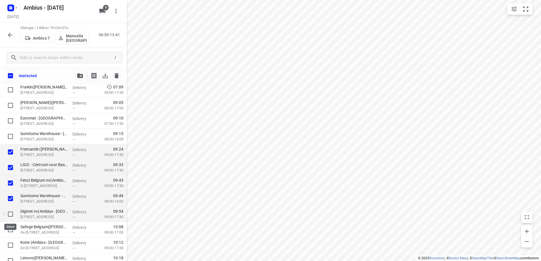
click at [9, 212] on input "checkbox" at bounding box center [10, 214] width 11 height 11
checkbox input "true"
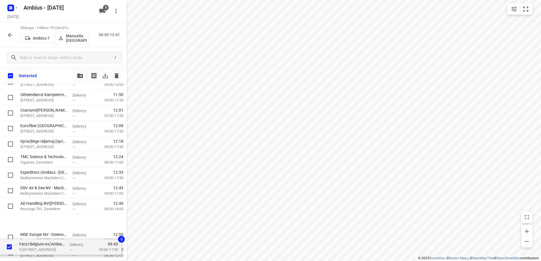
scroll to position [411, 0]
drag, startPoint x: 59, startPoint y: 196, endPoint x: 63, endPoint y: 248, distance: 52.2
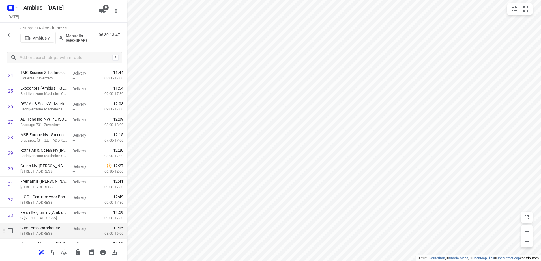
scroll to position [396, 0]
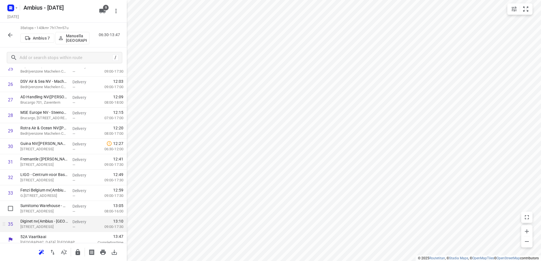
scroll to position [413, 0]
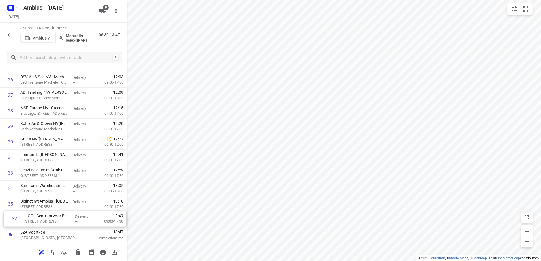
drag, startPoint x: 26, startPoint y: 178, endPoint x: 30, endPoint y: 225, distance: 47.4
drag, startPoint x: 45, startPoint y: 159, endPoint x: 44, endPoint y: 225, distance: 65.9
click at [76, 250] on icon "button" at bounding box center [77, 252] width 7 height 7
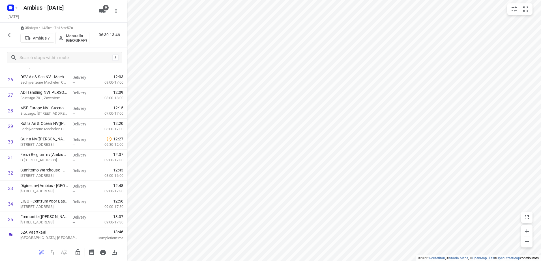
click at [10, 35] on icon "button" at bounding box center [10, 35] width 5 height 5
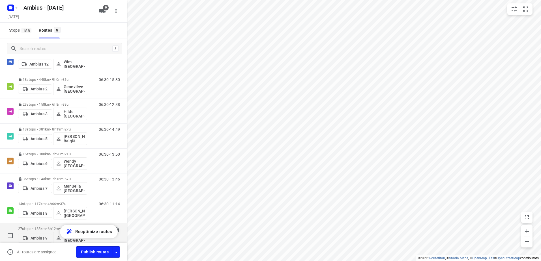
scroll to position [75, 0]
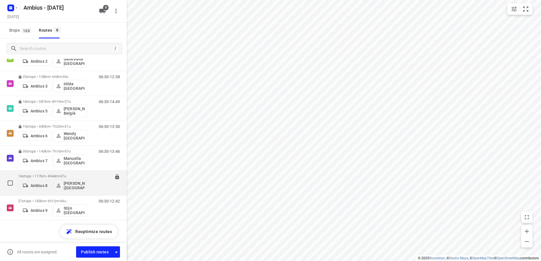
click at [51, 173] on div "14 stops • 117km • 4h44m • 37u Ambius 8 Kevin Druez (België)" at bounding box center [52, 182] width 69 height 23
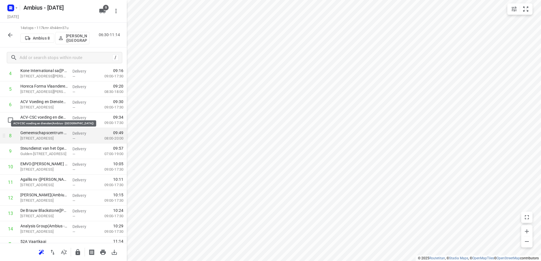
scroll to position [86, 0]
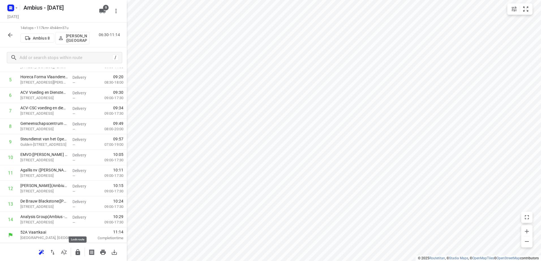
click at [81, 253] on icon "button" at bounding box center [77, 252] width 7 height 7
click at [13, 38] on icon "button" at bounding box center [10, 35] width 7 height 7
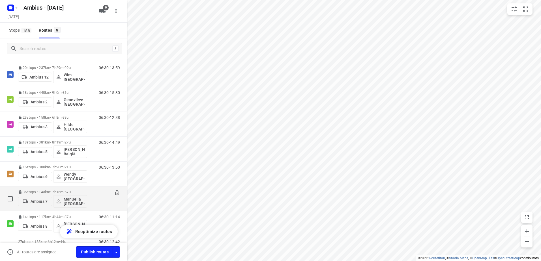
scroll to position [75, 0]
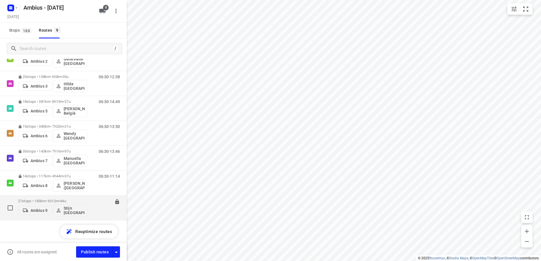
click at [49, 201] on p "27 stops • 183km • 6h12m • 44u" at bounding box center [52, 201] width 69 height 4
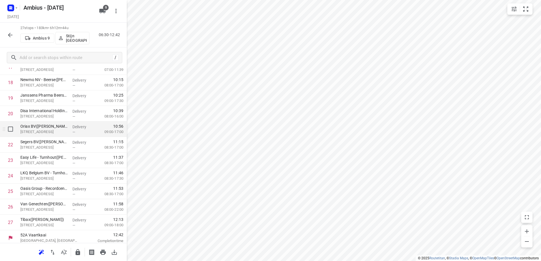
scroll to position [288, 0]
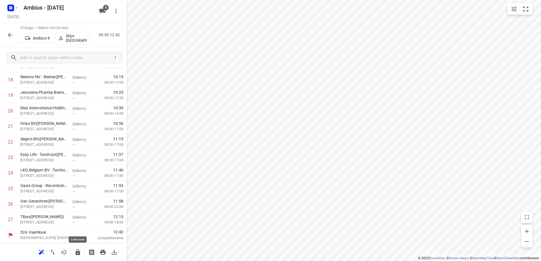
click at [76, 251] on icon "button" at bounding box center [77, 252] width 5 height 6
click at [10, 33] on icon "button" at bounding box center [10, 35] width 7 height 7
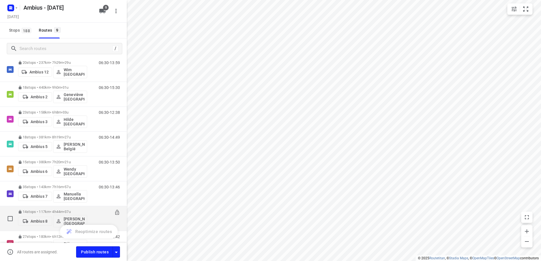
scroll to position [75, 0]
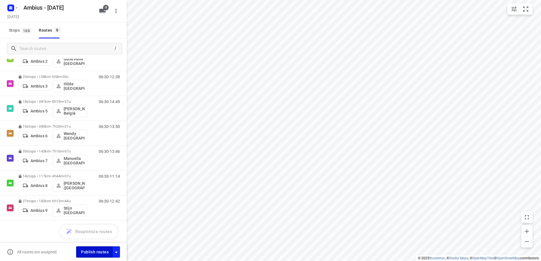
click at [94, 253] on span "Publish routes" at bounding box center [95, 252] width 28 height 7
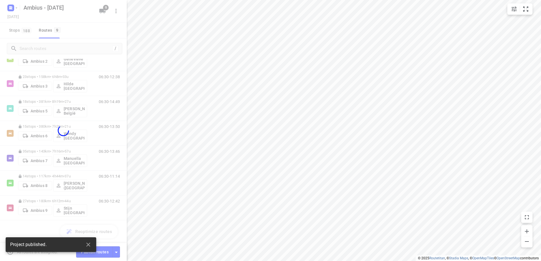
scroll to position [58, 0]
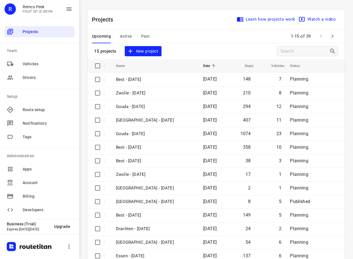
click at [145, 36] on span "Past" at bounding box center [145, 36] width 9 height 7
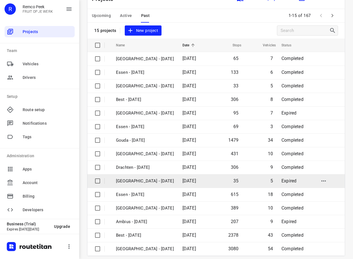
scroll to position [27, 0]
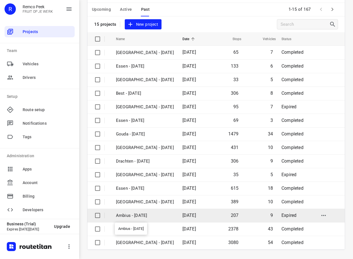
click at [148, 216] on p "Ambius - [DATE]" at bounding box center [145, 215] width 58 height 7
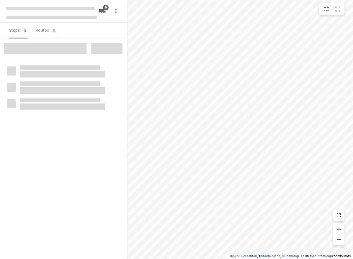
checkbox input "true"
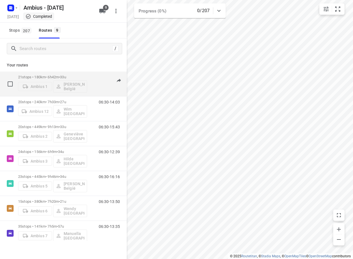
click at [50, 75] on p "21 stops • 180km • 6h42m • 33u" at bounding box center [52, 77] width 69 height 4
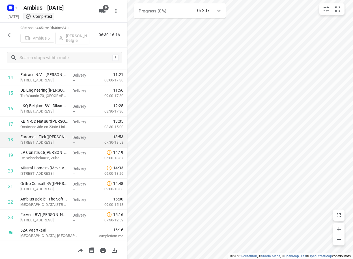
scroll to position [104, 0]
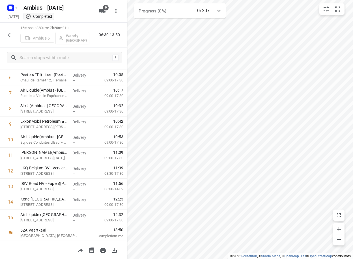
click at [6, 31] on div at bounding box center [10, 34] width 11 height 11
click at [8, 34] on icon "button" at bounding box center [10, 35] width 7 height 7
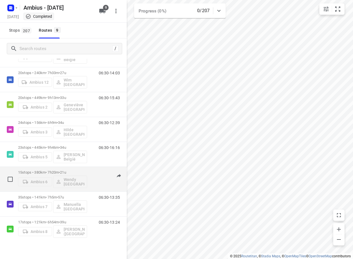
scroll to position [60, 0]
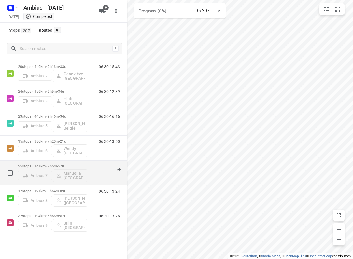
click at [46, 163] on div "35 stops • 141km • 7h5m • 57u Ambius 7 Manuella België" at bounding box center [52, 172] width 69 height 23
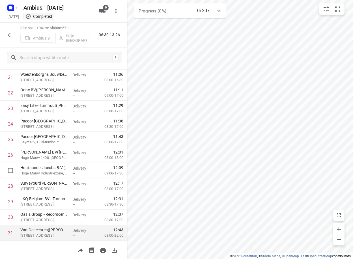
scroll to position [368, 0]
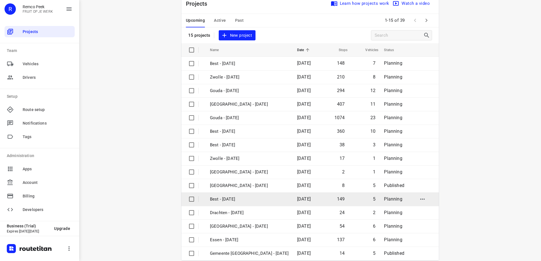
scroll to position [25, 0]
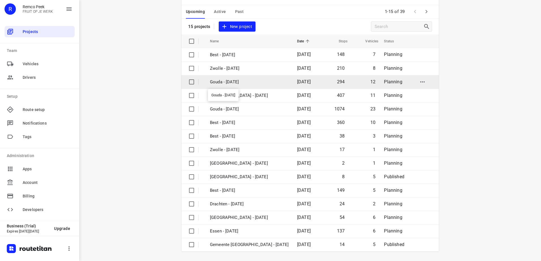
click at [254, 82] on p "Gouda - [DATE]" at bounding box center [249, 82] width 79 height 7
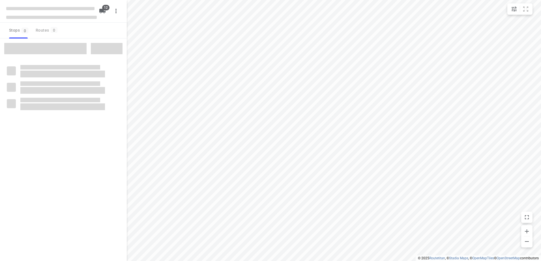
checkbox input "true"
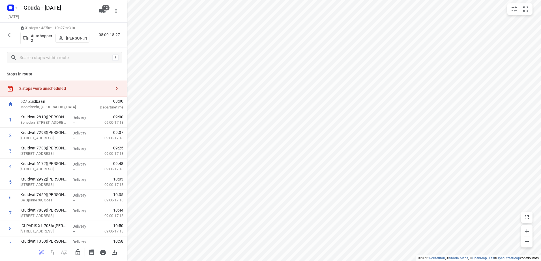
click at [14, 41] on div "31 stops • 437km • 10h27m • 31u Autohopper 2 [PERSON_NAME] 08:00-18:27" at bounding box center [63, 35] width 127 height 25
click at [13, 36] on icon "button" at bounding box center [10, 35] width 7 height 7
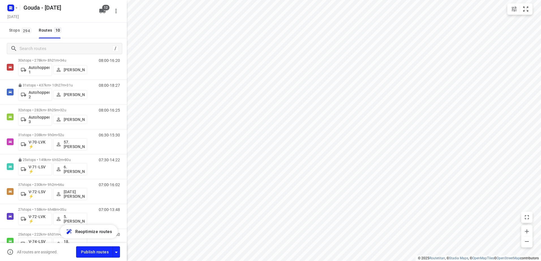
scroll to position [116, 0]
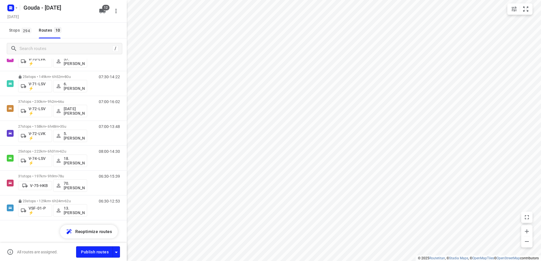
click at [126, 161] on div "i © 2025 Routetitan , © Stadia Maps , © OpenMapTiles © OpenStreetMap contributo…" at bounding box center [270, 130] width 541 height 261
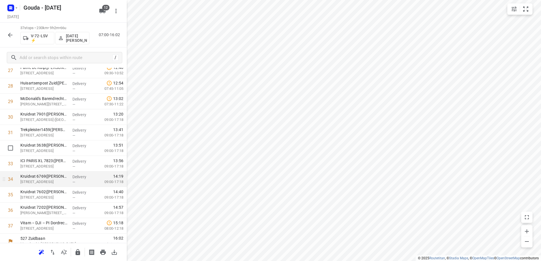
scroll to position [460, 0]
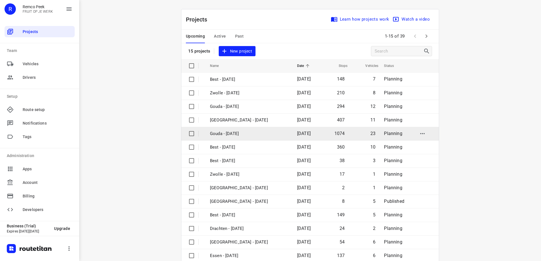
click at [252, 138] on td "Gouda - [DATE]" at bounding box center [248, 134] width 88 height 14
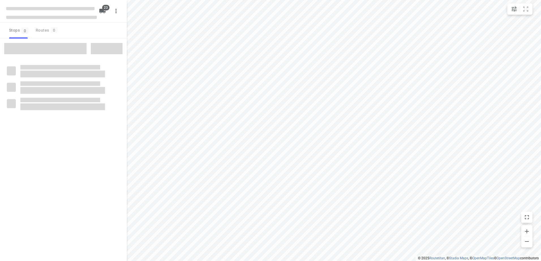
checkbox input "true"
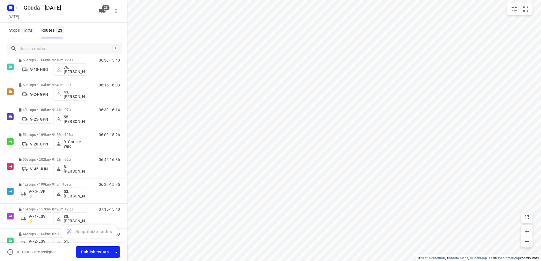
scroll to position [132, 0]
